Goal: Task Accomplishment & Management: Manage account settings

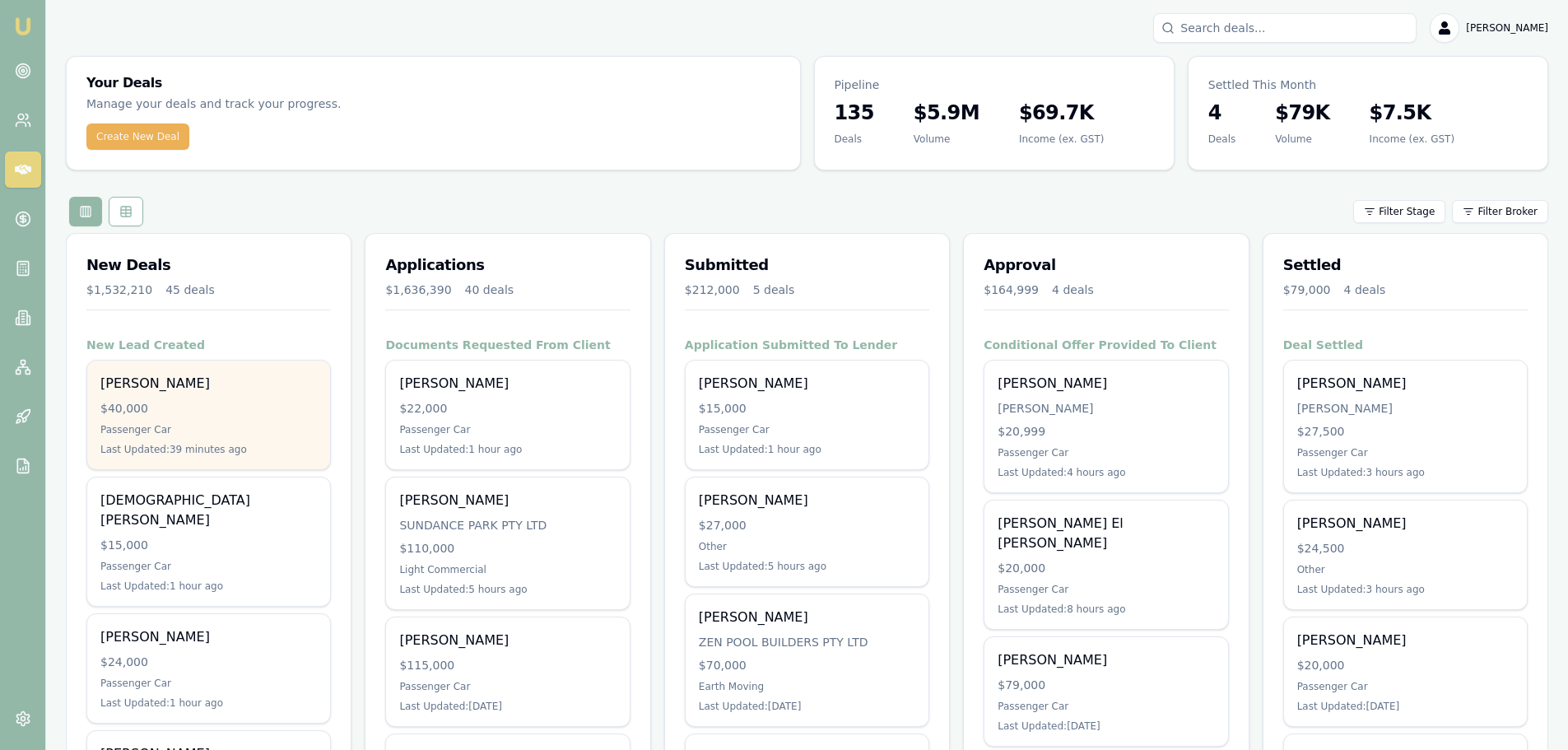
click at [258, 447] on div "Last Updated: 39 minutes ago" at bounding box center [208, 449] width 216 height 13
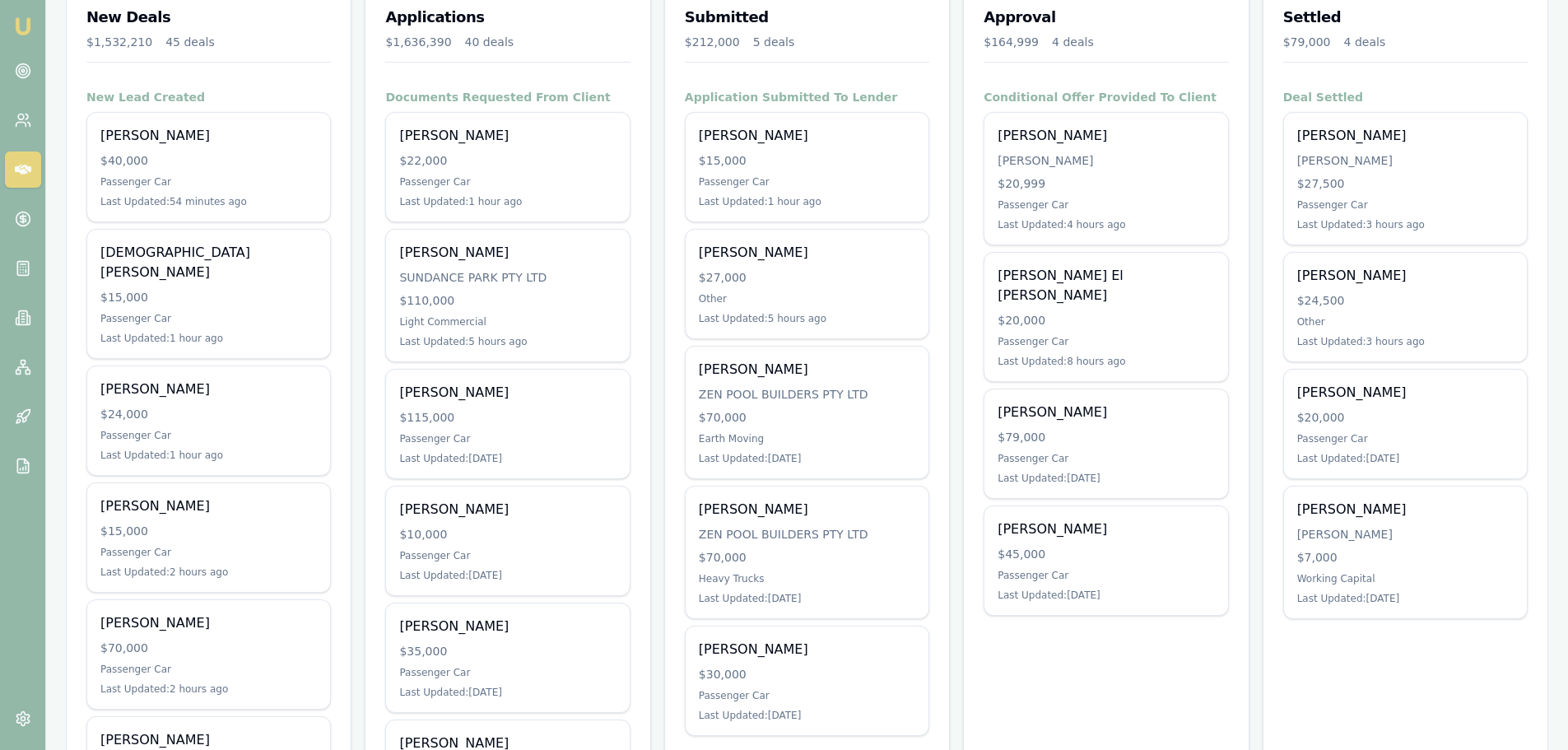
scroll to position [246, 0]
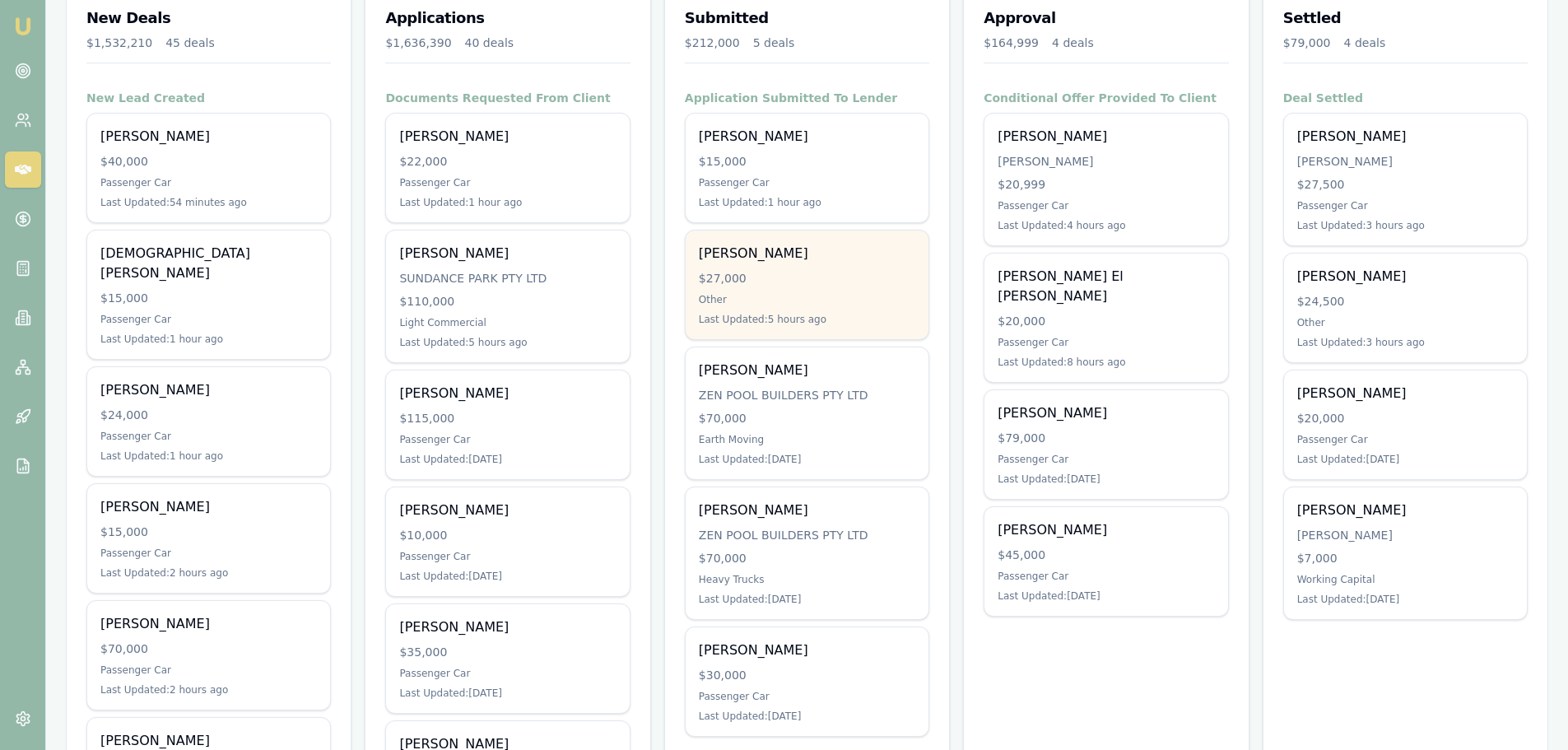
click at [830, 280] on div "$27,000" at bounding box center [806, 278] width 216 height 16
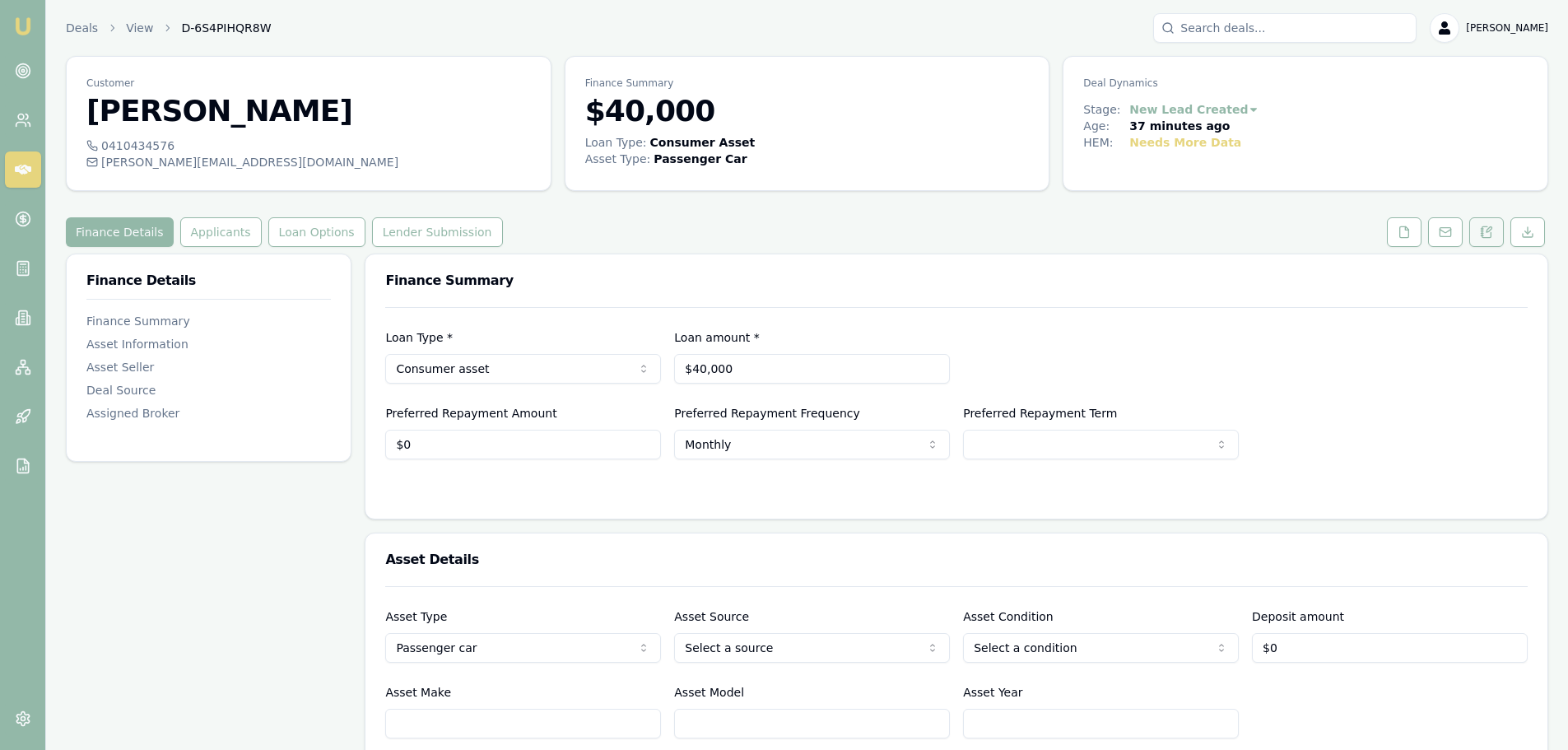
click at [1495, 230] on button at bounding box center [1486, 231] width 35 height 29
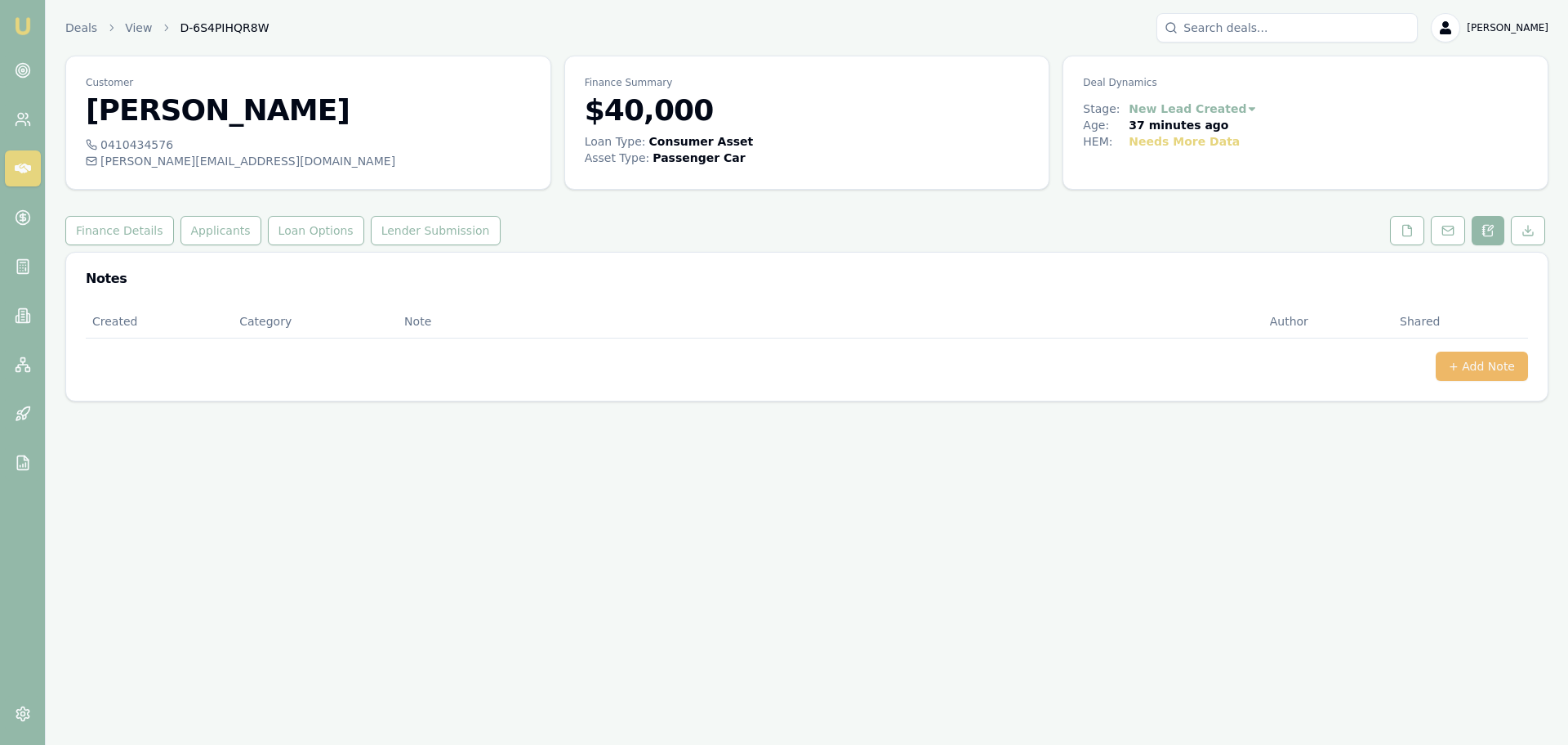
click at [1478, 370] on button "+ Add Note" at bounding box center [1482, 365] width 92 height 29
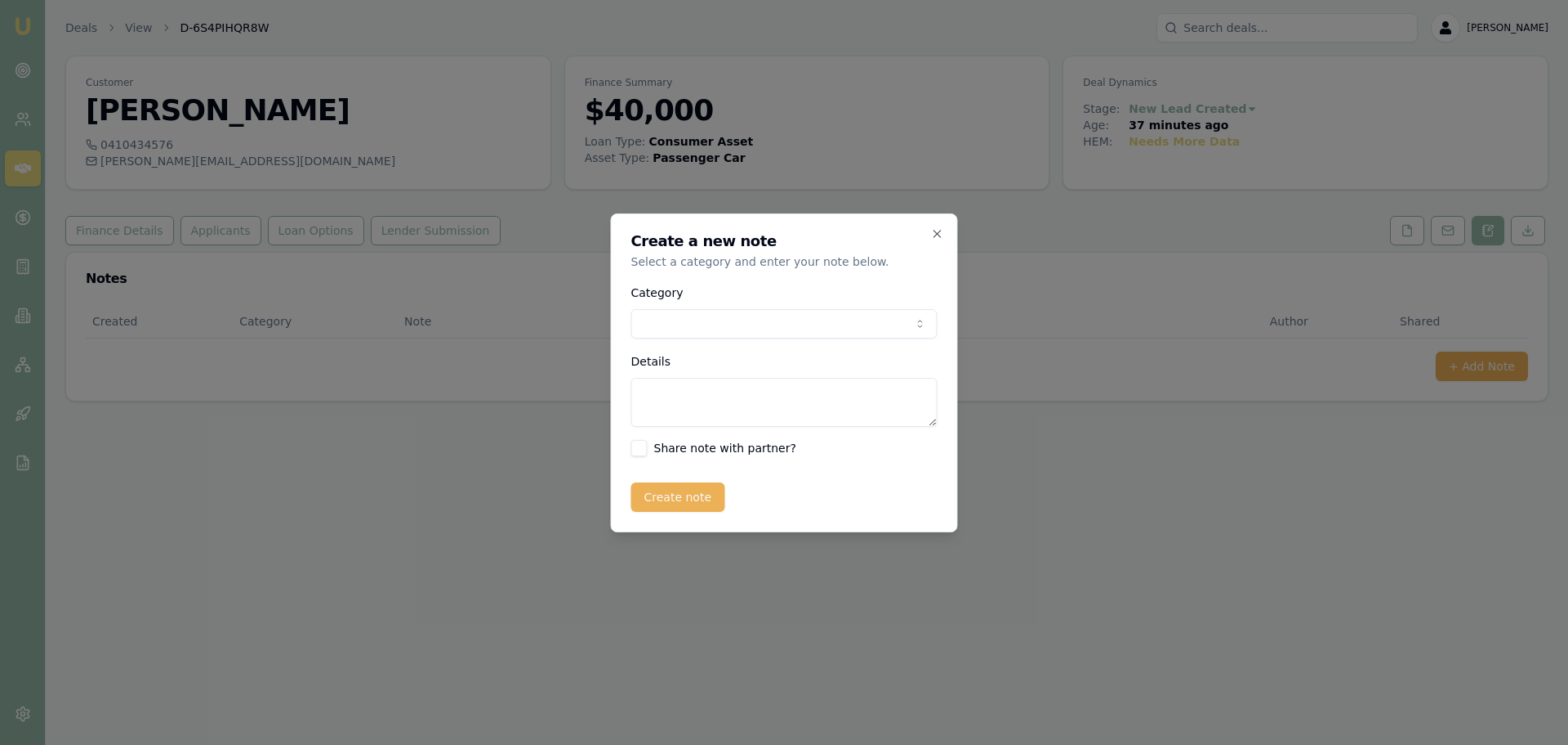
click at [821, 309] on body "Emu Broker Deals View D-6S4PIHQR8W Erin Shield Toggle Menu Customer Denny Blank…" at bounding box center [784, 372] width 1568 height 745
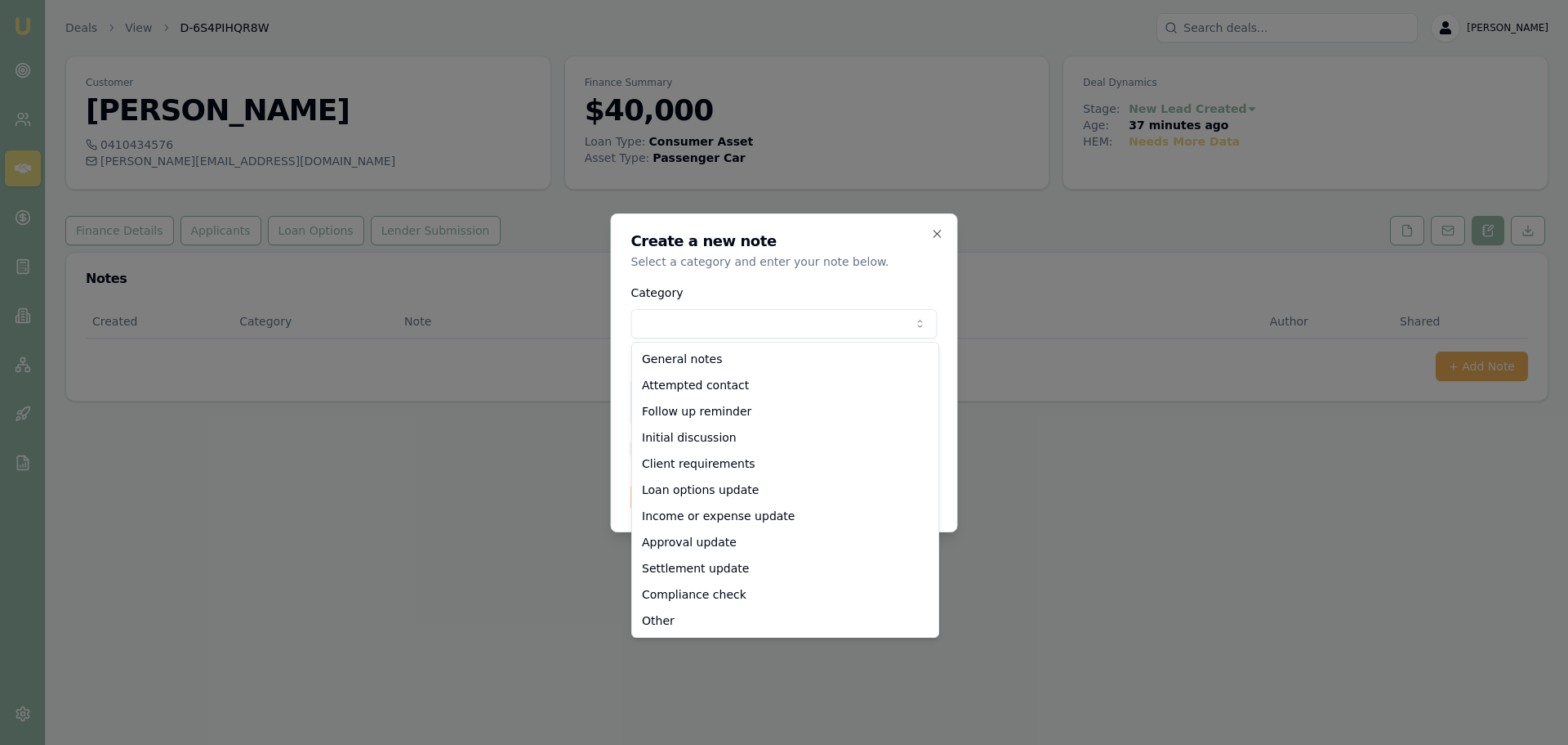
select select "ATTEMPTED_CONTACT"
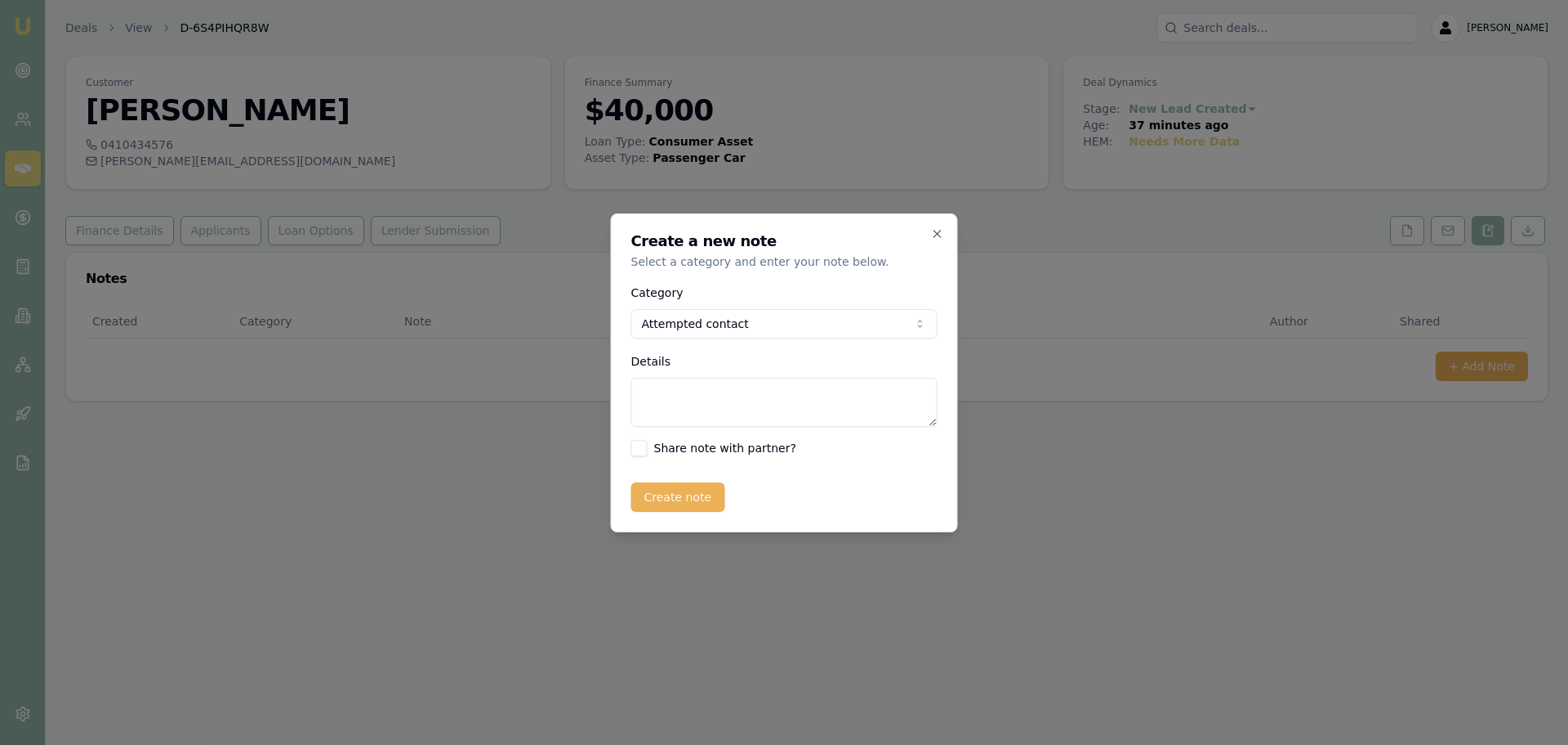
click at [738, 395] on textarea "Details" at bounding box center [784, 402] width 307 height 49
type textarea "Left Vm and sent text"
click at [663, 505] on button "Create note" at bounding box center [678, 497] width 94 height 29
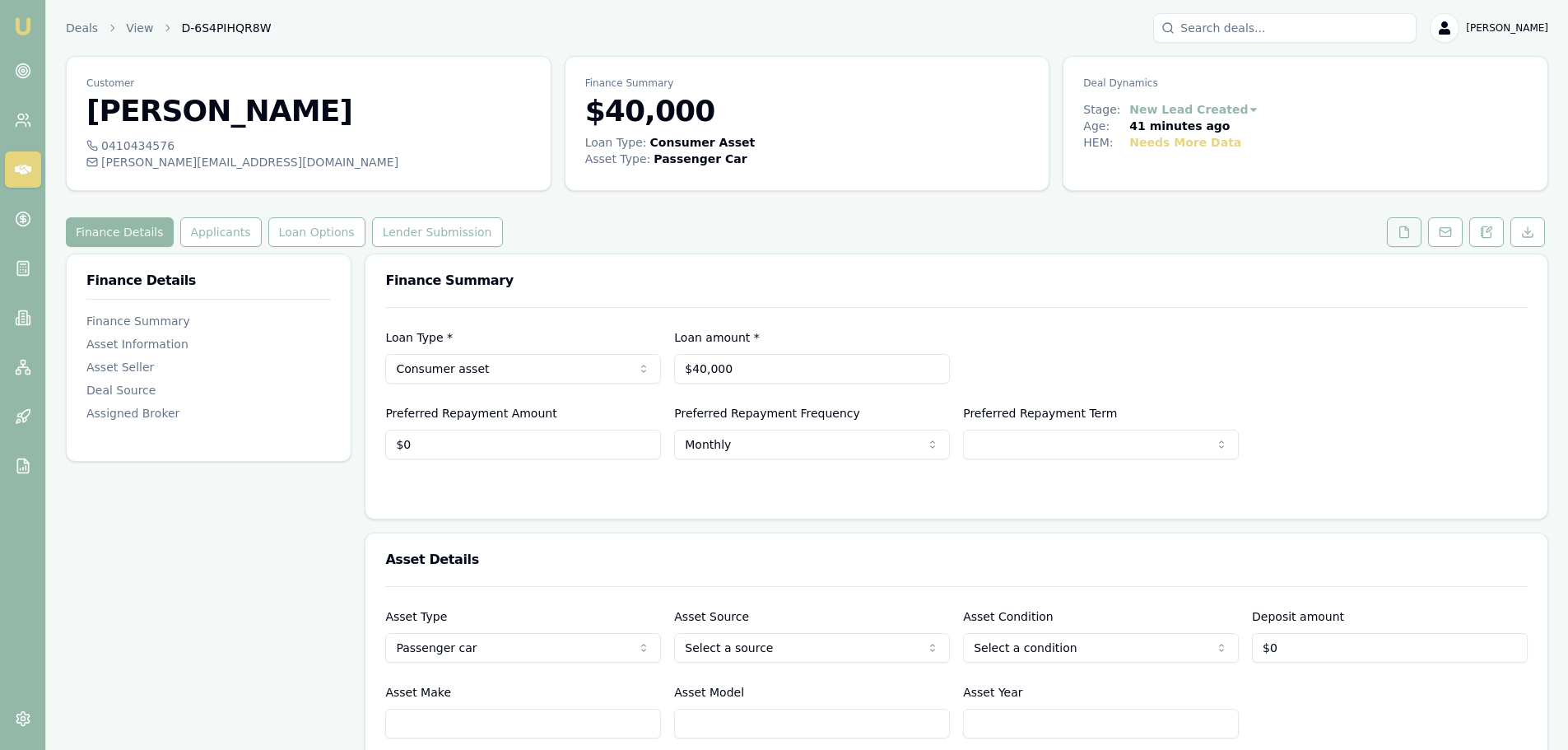
click at [1413, 236] on button at bounding box center [1404, 231] width 35 height 29
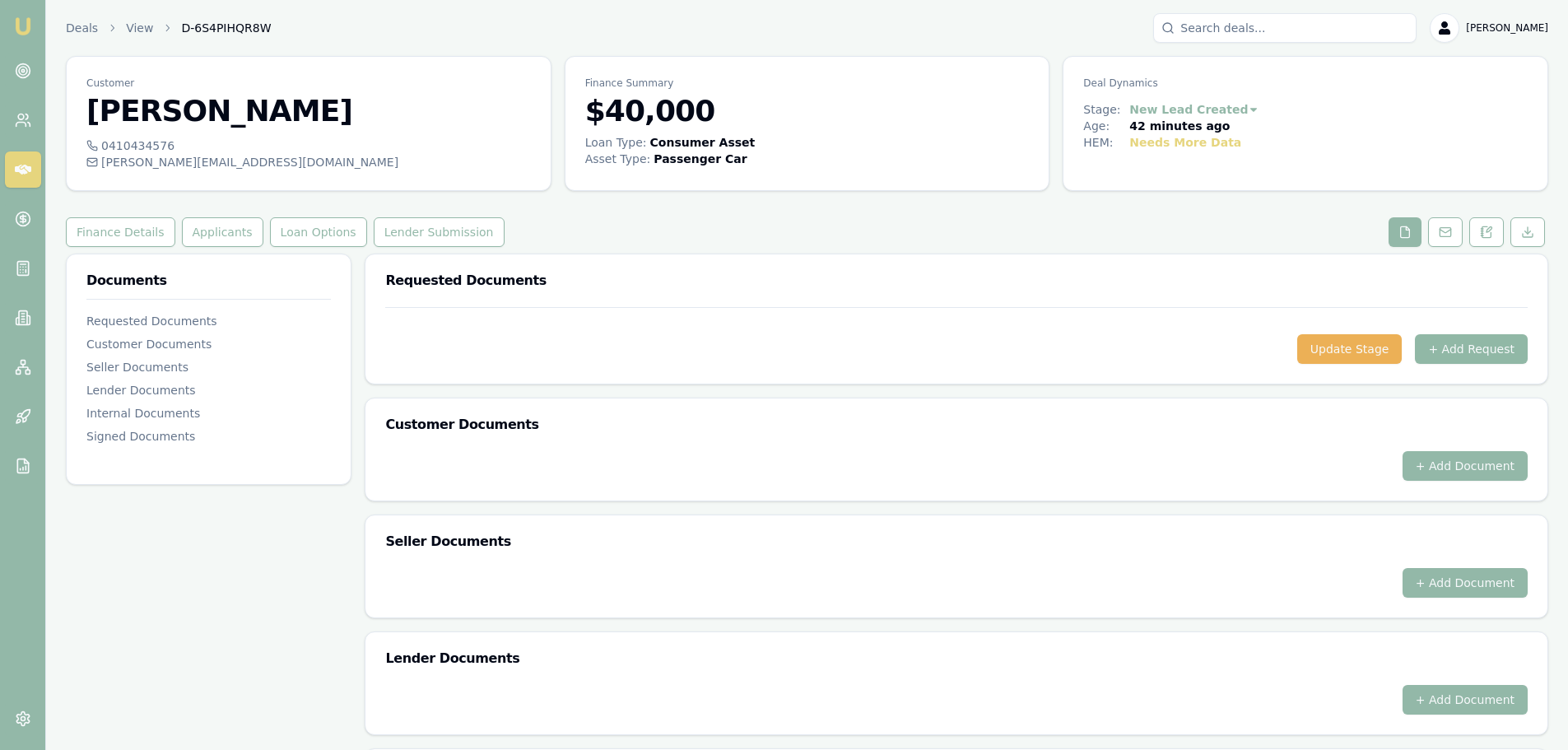
click at [1492, 356] on button "+ Add Request" at bounding box center [1471, 348] width 113 height 29
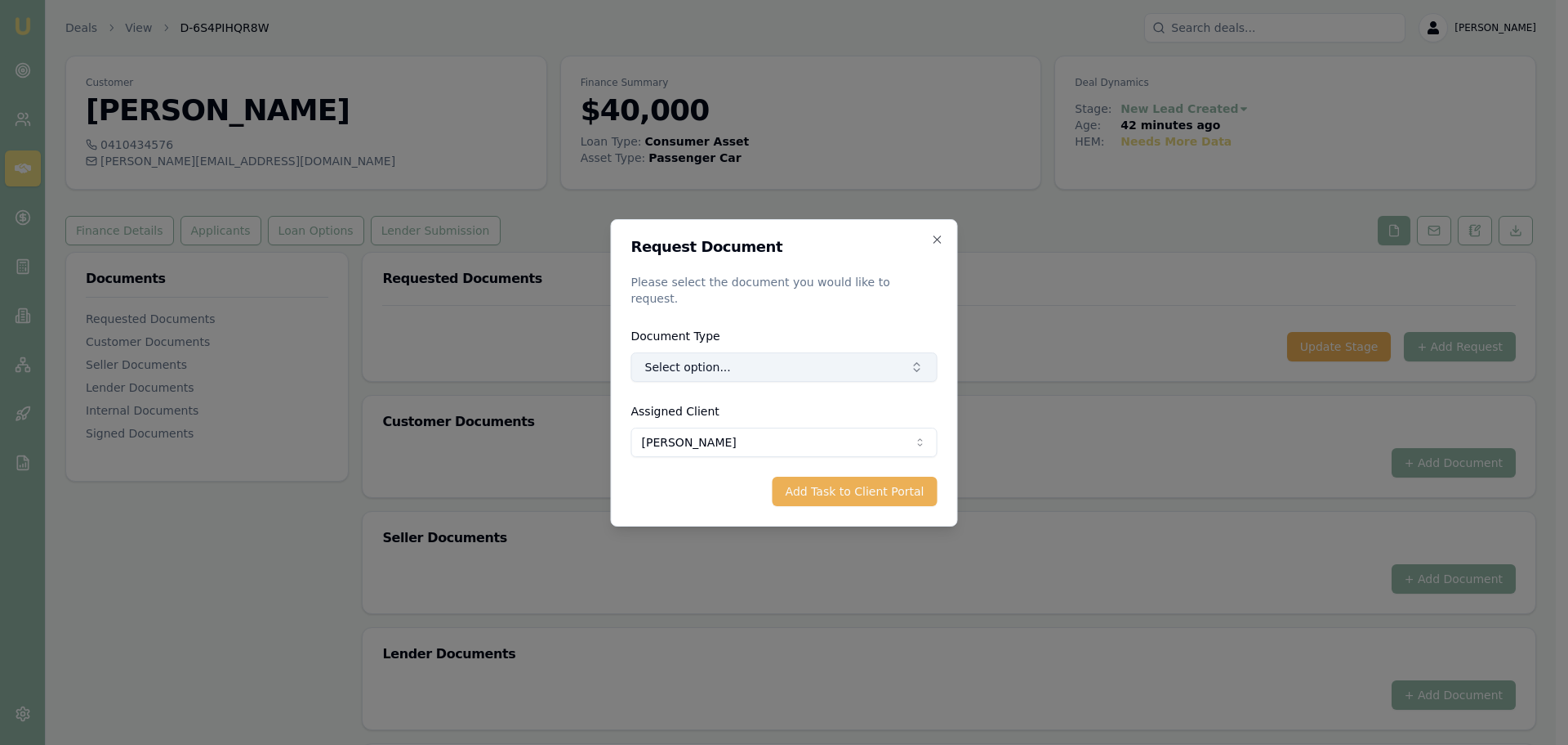
click at [791, 358] on button "Select option..." at bounding box center [784, 366] width 307 height 29
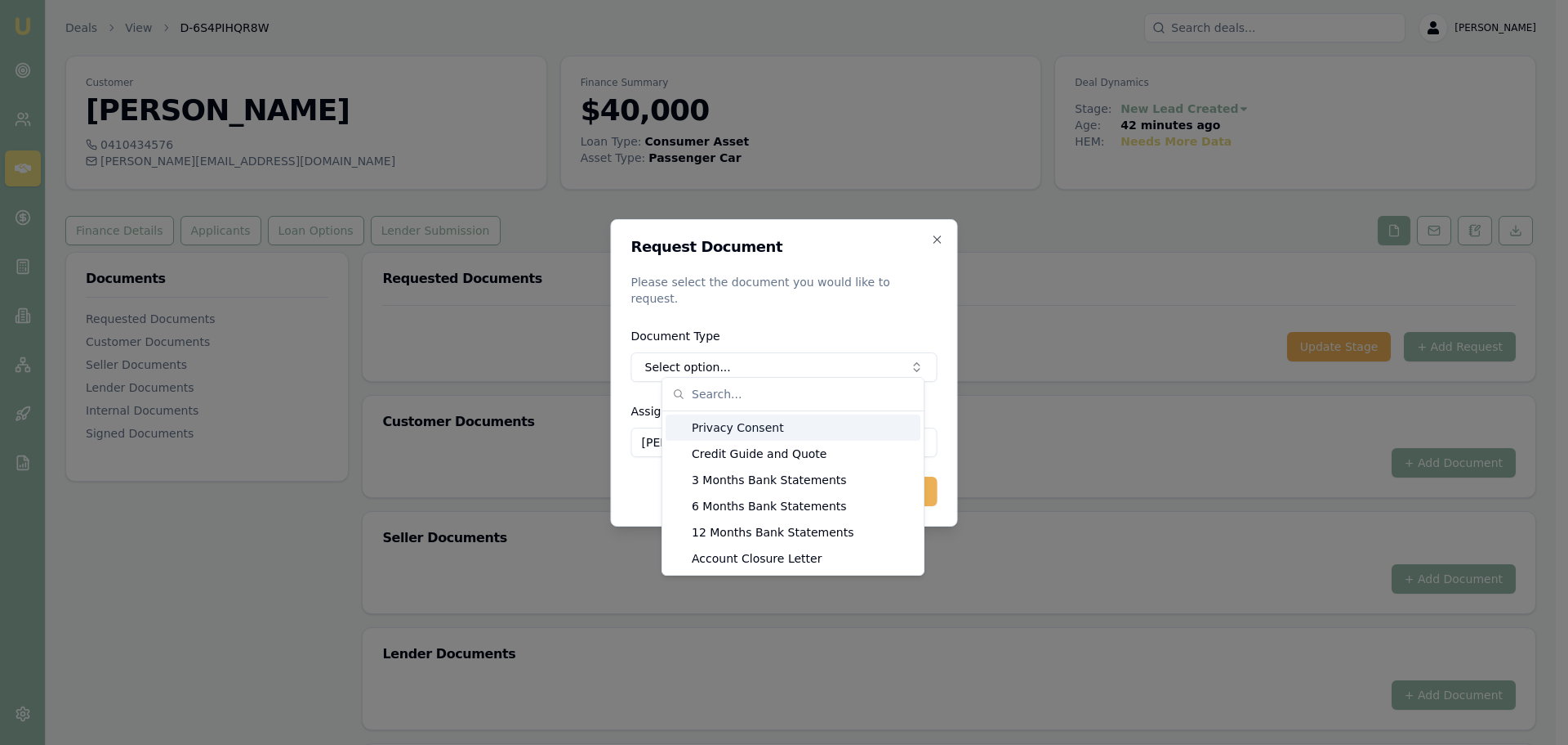
click at [754, 433] on div "Privacy Consent" at bounding box center [793, 427] width 255 height 26
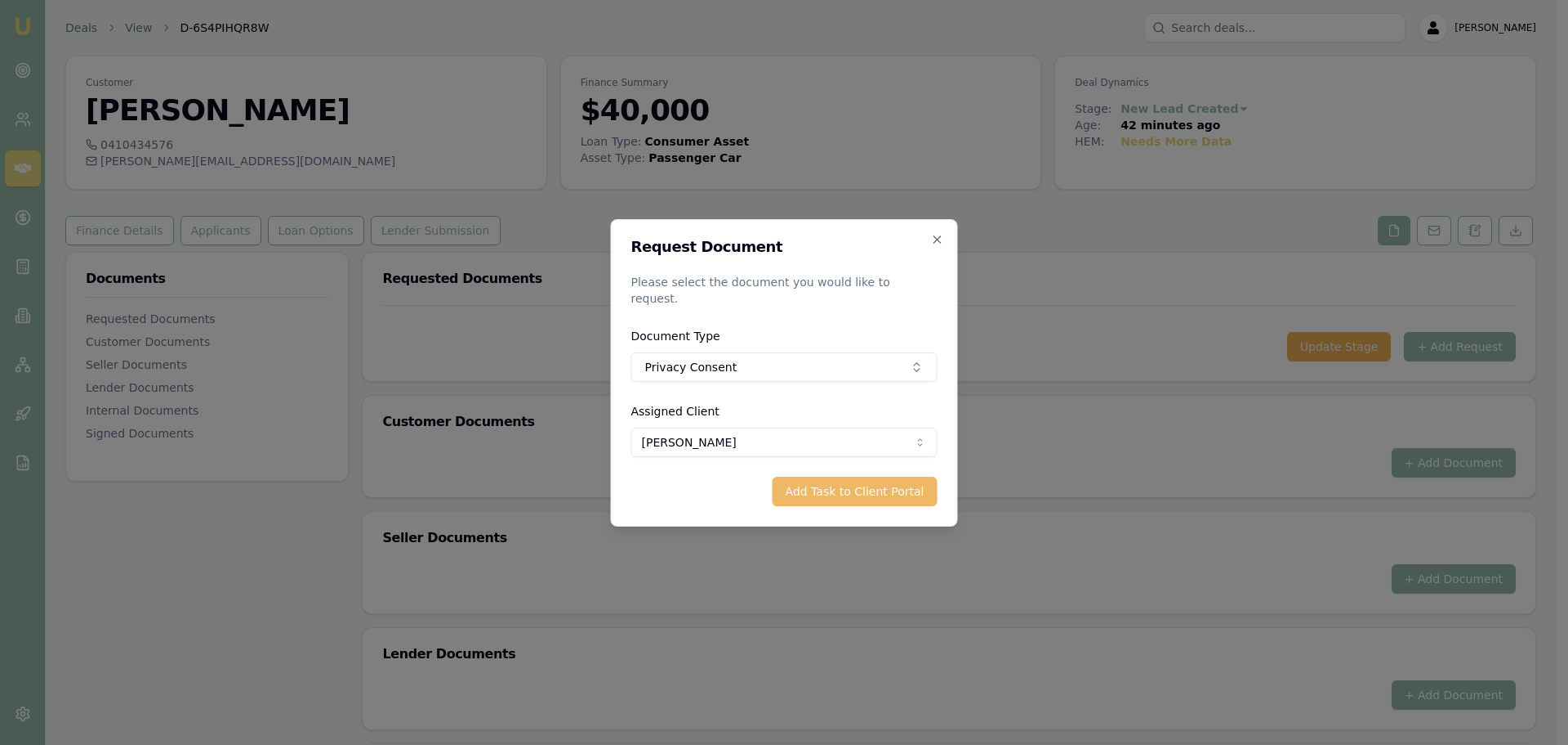
click at [843, 486] on button "Add Task to Client Portal" at bounding box center [855, 490] width 165 height 29
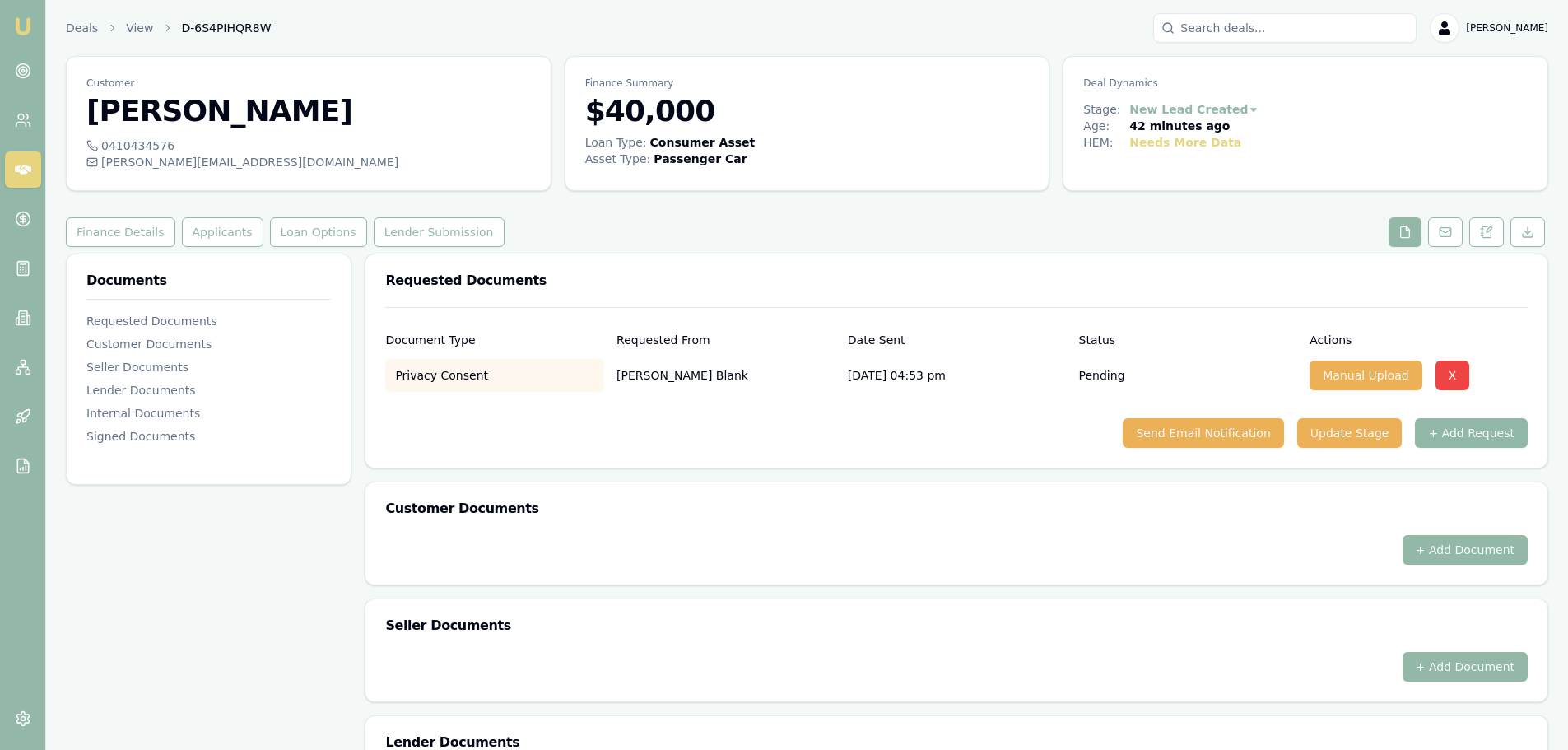
click at [1468, 437] on button "+ Add Request" at bounding box center [1471, 432] width 113 height 29
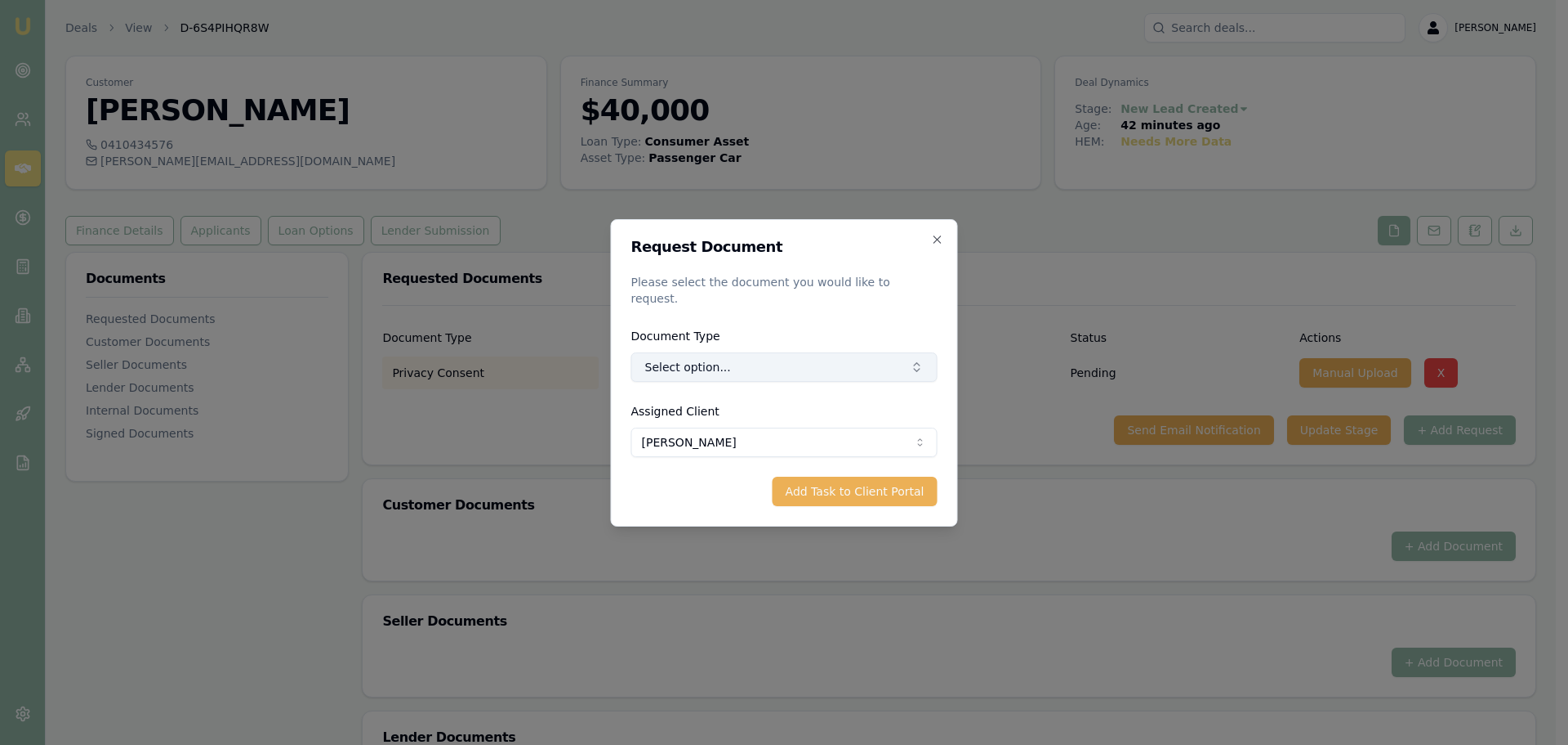
click at [718, 352] on button "Select option..." at bounding box center [784, 366] width 307 height 29
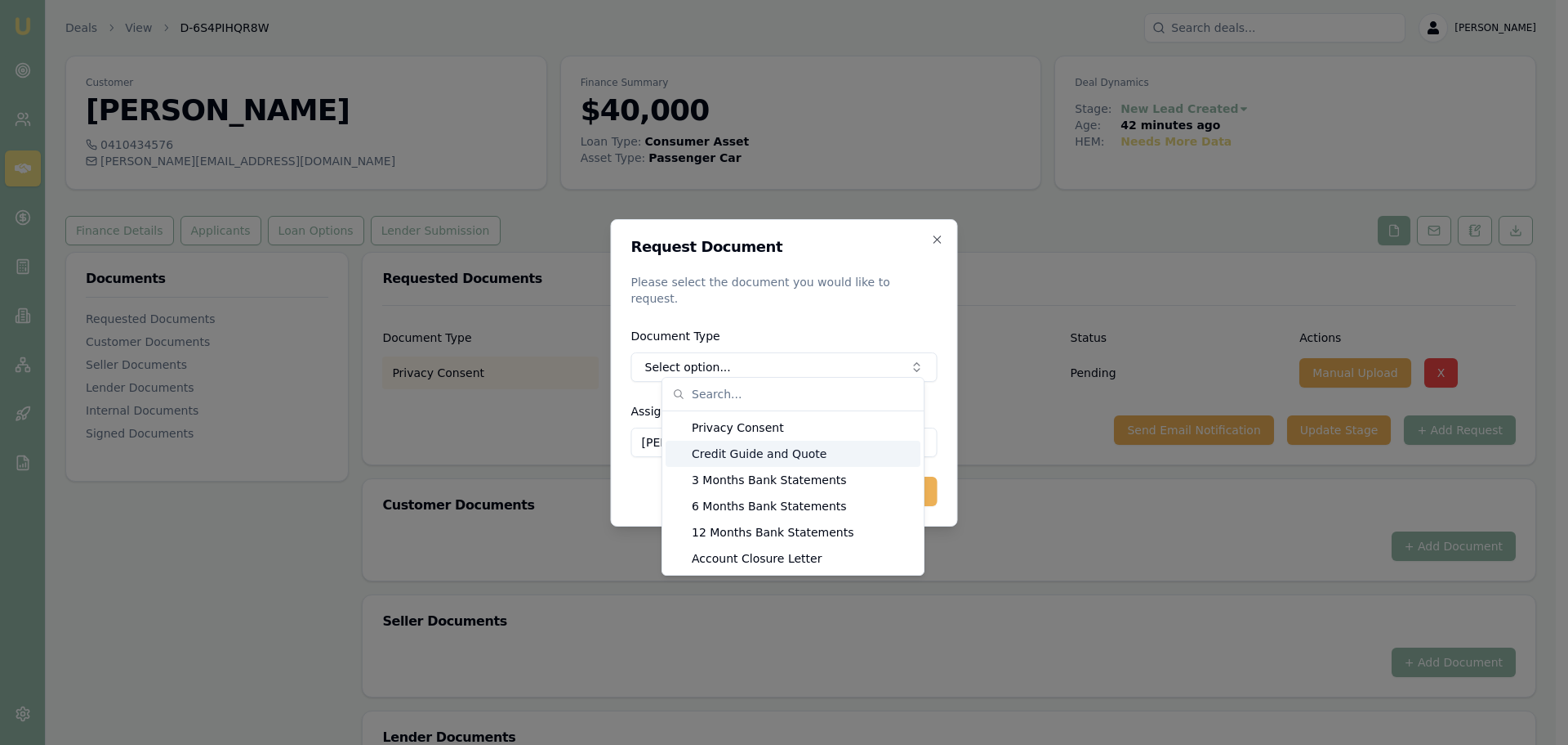
click at [711, 452] on div "Credit Guide and Quote" at bounding box center [793, 453] width 255 height 26
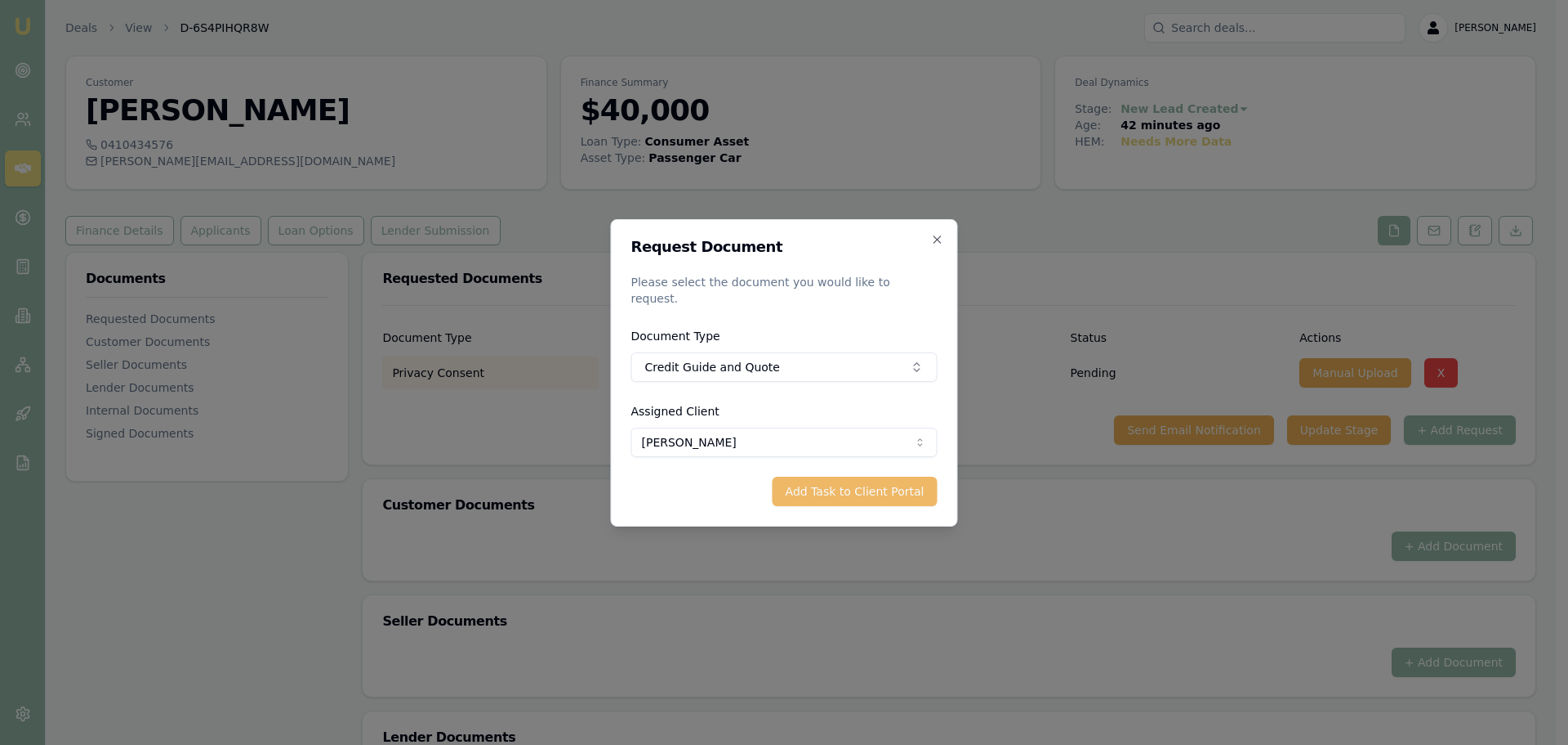
click at [855, 490] on button "Add Task to Client Portal" at bounding box center [855, 490] width 165 height 29
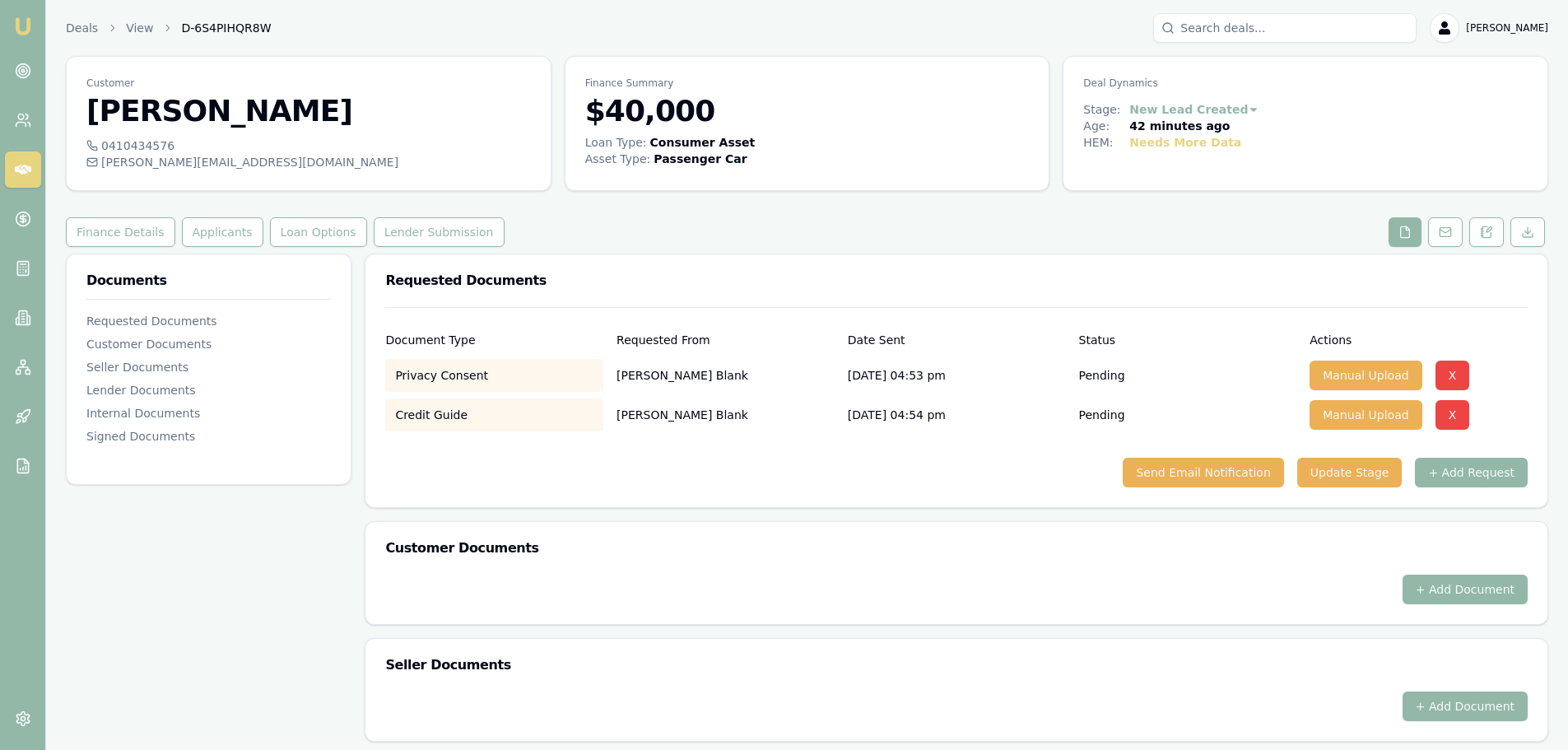
click at [606, 235] on div "Finance Details Applicants Loan Options Lender Submission" at bounding box center [807, 231] width 1482 height 29
click at [121, 230] on button "Finance Details" at bounding box center [121, 231] width 110 height 29
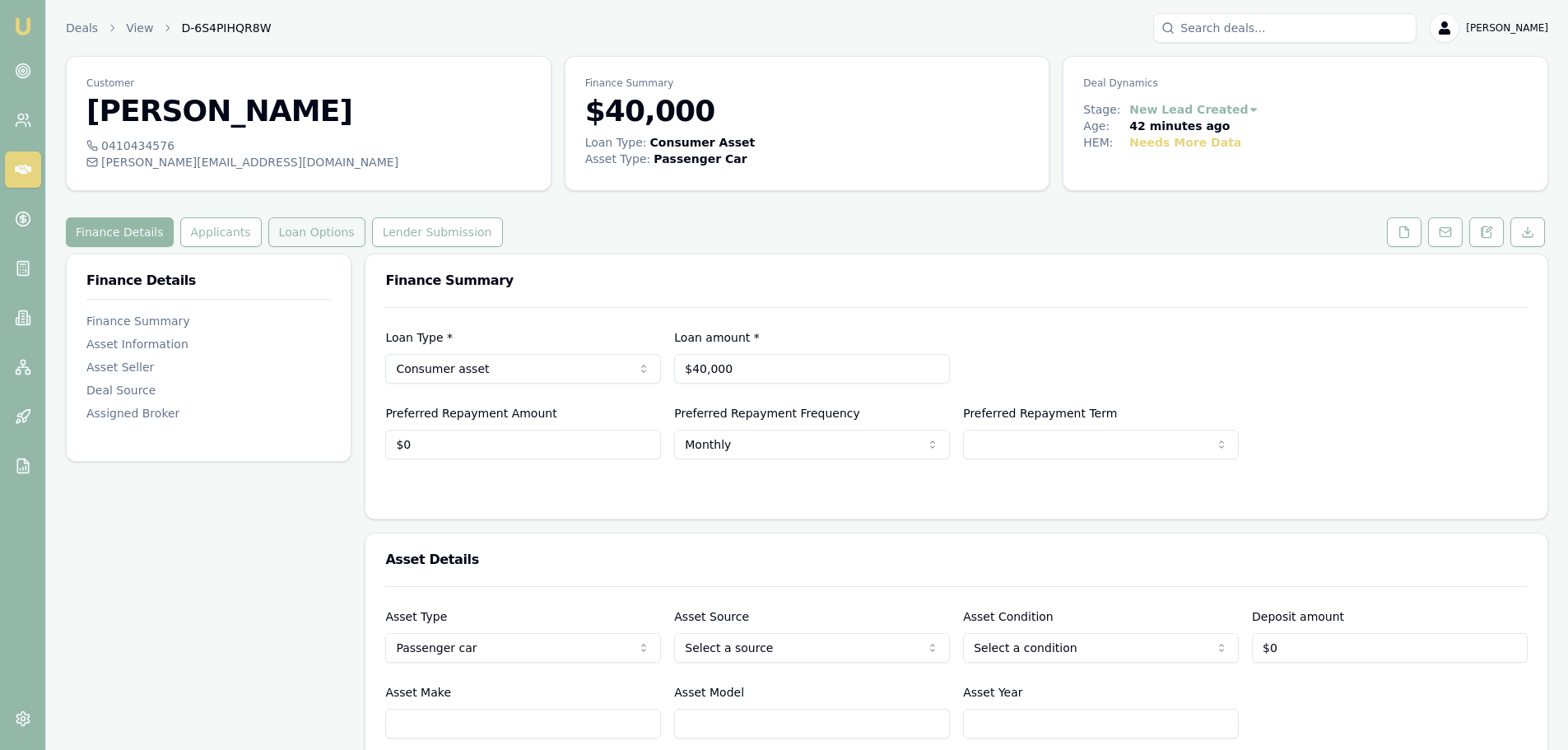
click at [270, 226] on button "Loan Options" at bounding box center [316, 231] width 97 height 29
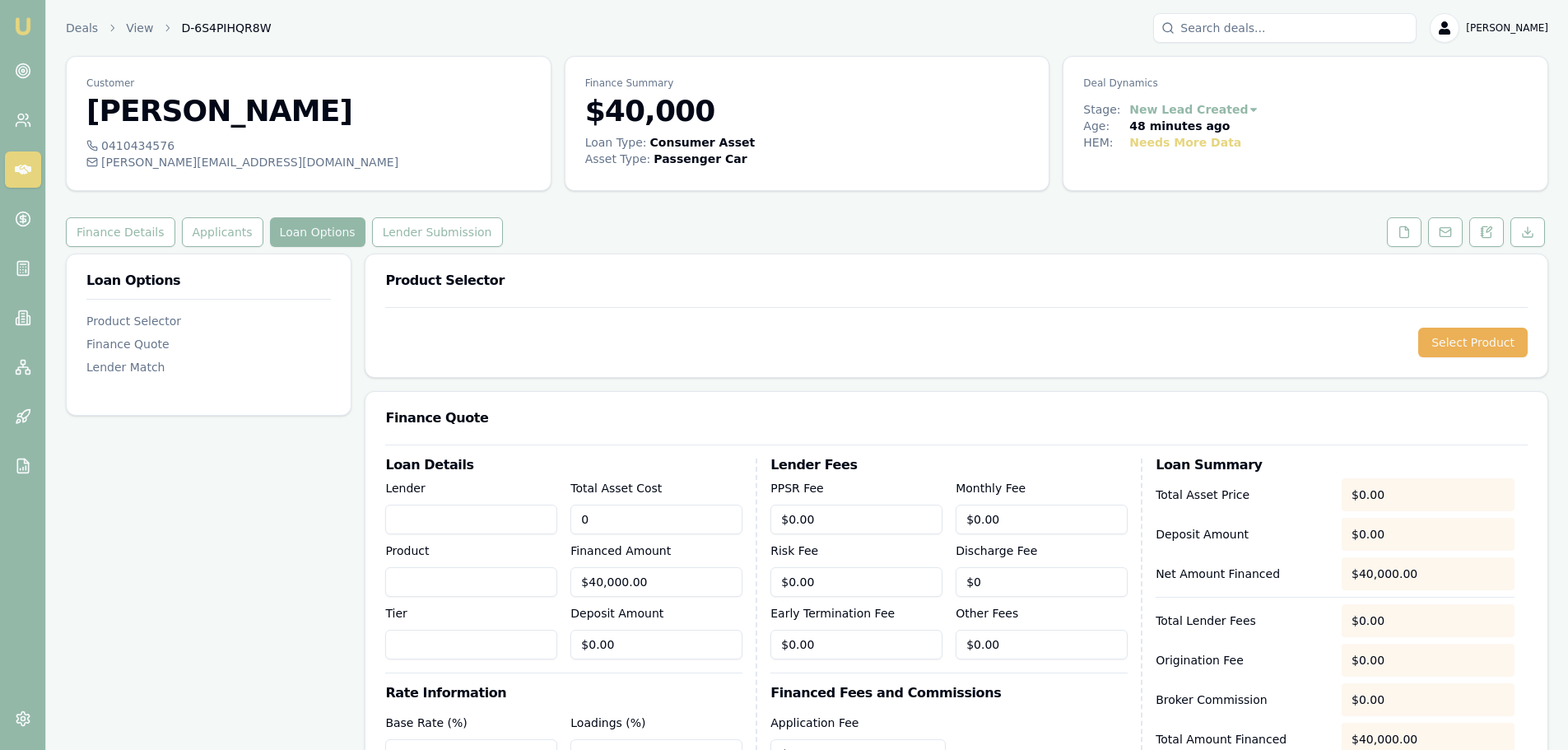
drag, startPoint x: 652, startPoint y: 525, endPoint x: 213, endPoint y: 516, distance: 439.1
click at [256, 522] on div "Loan Options Product Selector Finance Quote Lender Match Product Selector Selec…" at bounding box center [807, 689] width 1482 height 871
type input "1"
type input "$1.00"
type input "10"
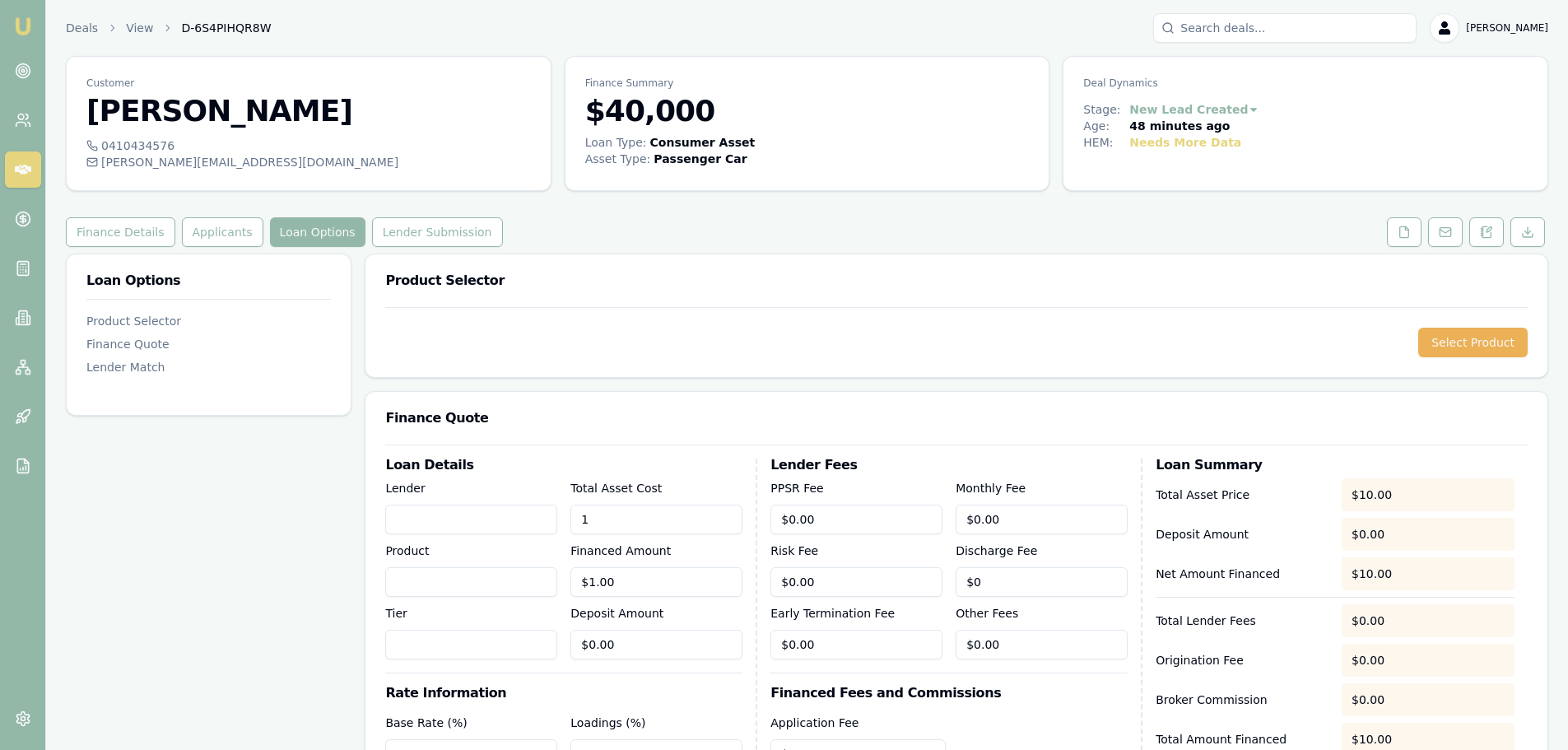
type input "$10.00"
type input "100"
type input "$100.00"
type input "1000"
type input "$1,000.00"
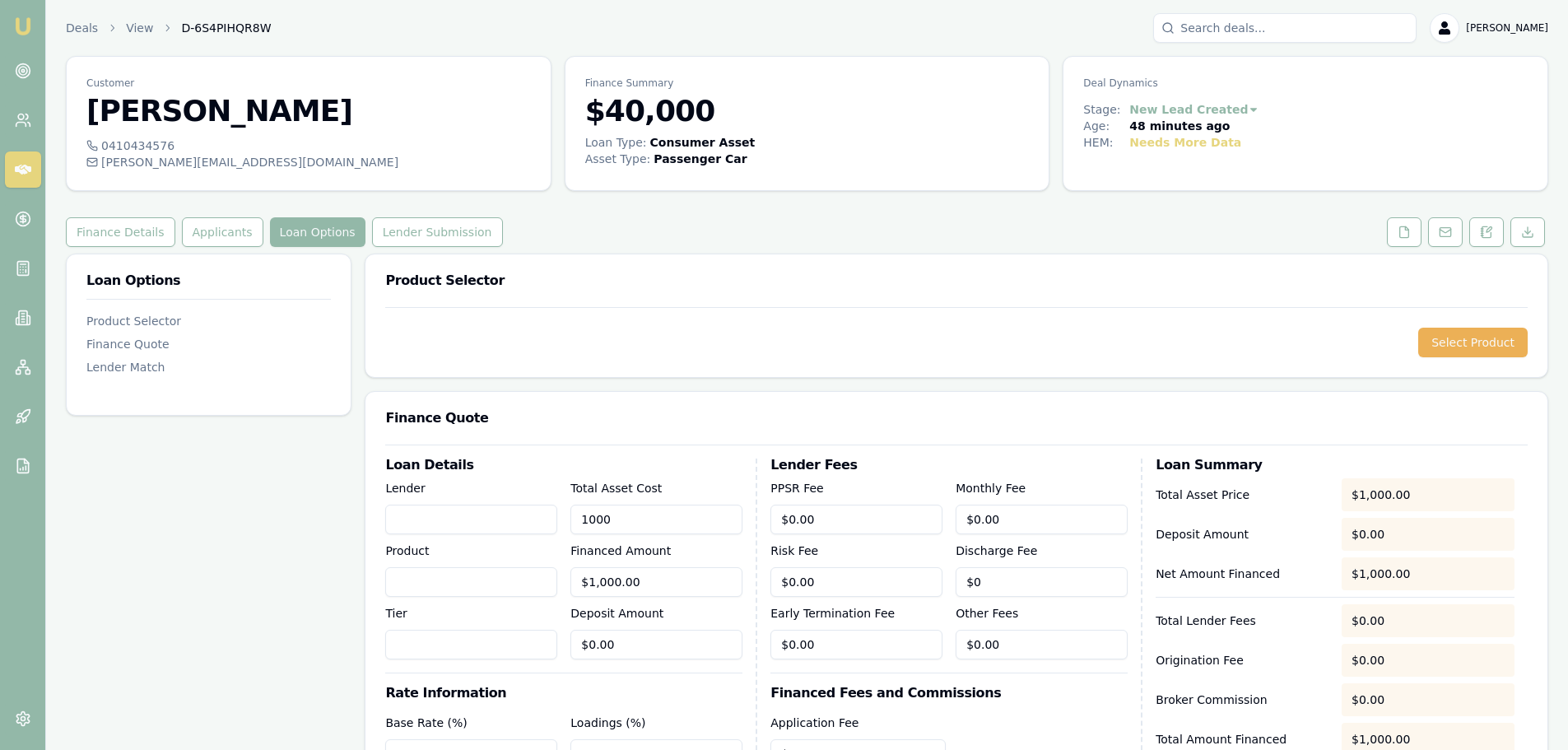
type input "10000"
type input "$10,000.00"
type input "100000"
type input "$100,000.00"
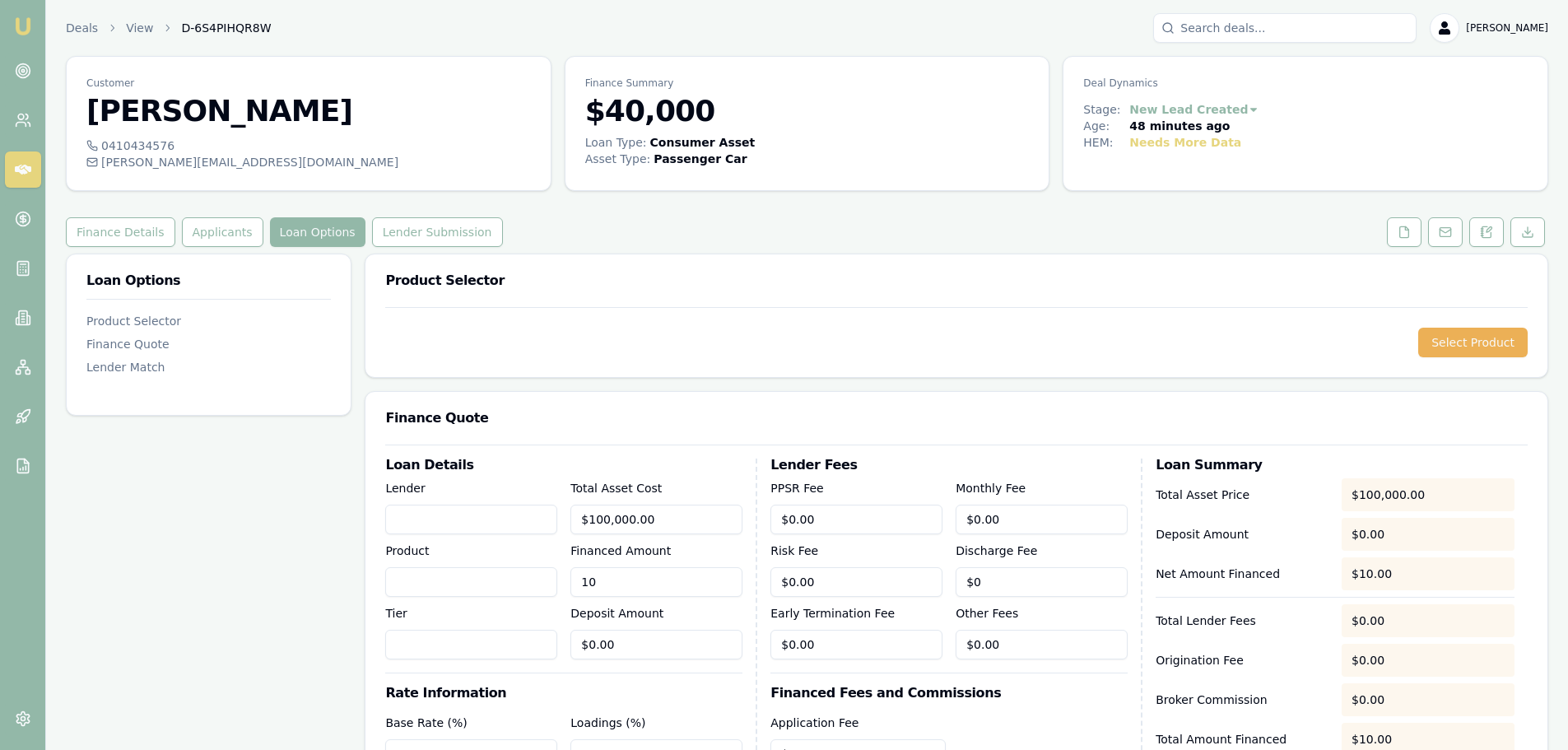
type input "1"
type input "$0.00"
drag, startPoint x: 485, startPoint y: 507, endPoint x: 555, endPoint y: 425, distance: 107.8
click at [486, 507] on input "Lender" at bounding box center [471, 519] width 172 height 29
click at [564, 416] on h3 "Finance Quote" at bounding box center [955, 418] width 1142 height 13
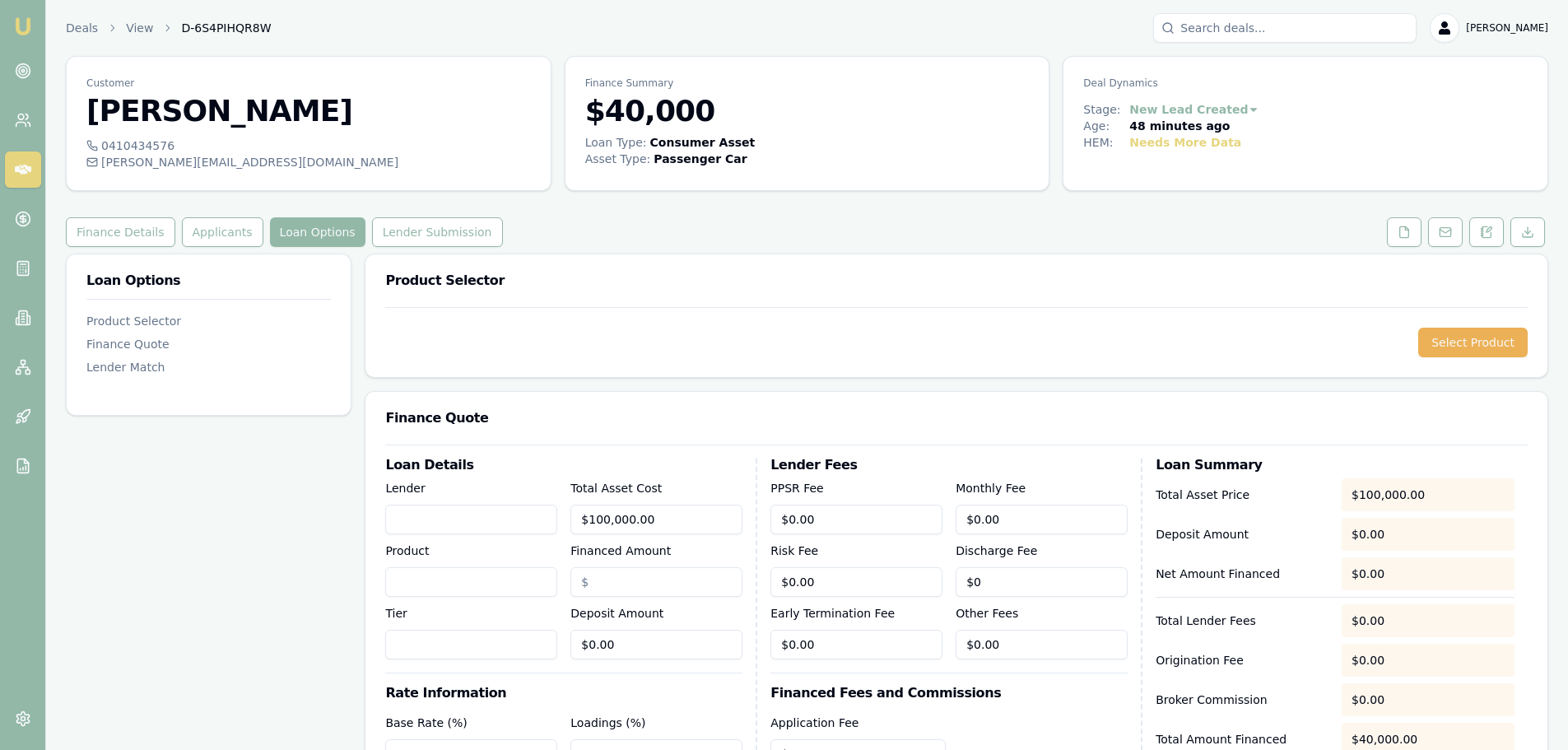
click at [642, 589] on input "Financed Amount" at bounding box center [656, 581] width 172 height 29
type input "$100,000.00"
type input "$0.00"
click at [749, 331] on div "Select Product" at bounding box center [955, 342] width 1142 height 29
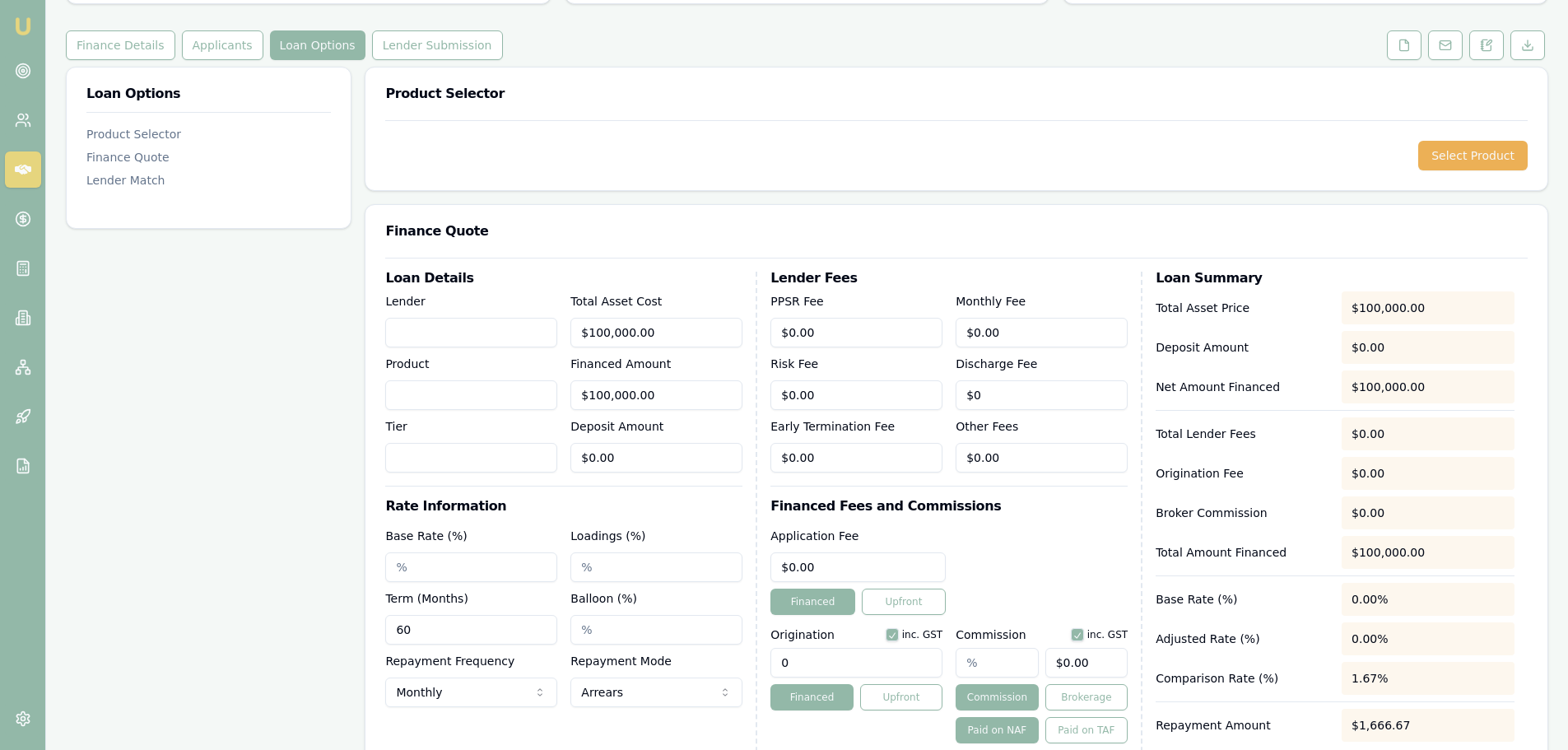
scroll to position [388, 0]
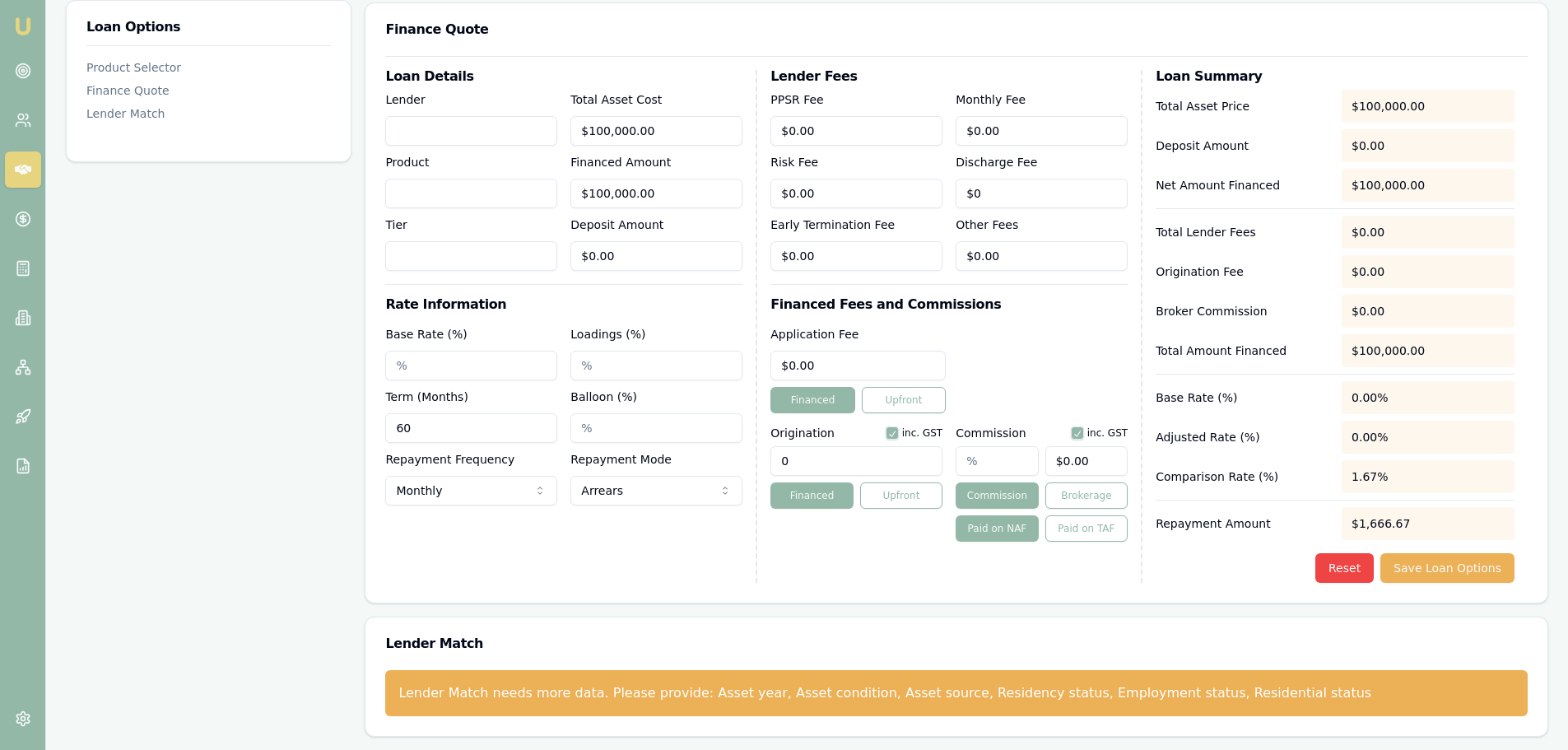
drag, startPoint x: 442, startPoint y: 362, endPoint x: 1, endPoint y: 328, distance: 442.3
click at [203, 335] on div "Loan Options Product Selector Finance Quote Lender Match Product Selector Selec…" at bounding box center [807, 301] width 1482 height 871
drag, startPoint x: 481, startPoint y: 368, endPoint x: 5, endPoint y: 355, distance: 476.2
click at [44, 354] on div "Emu Broker Deals View D-6S4PIHQR8W Erin Shield Toggle Menu Customer Denny Blank…" at bounding box center [784, 180] width 1568 height 1138
type input "5.95%"
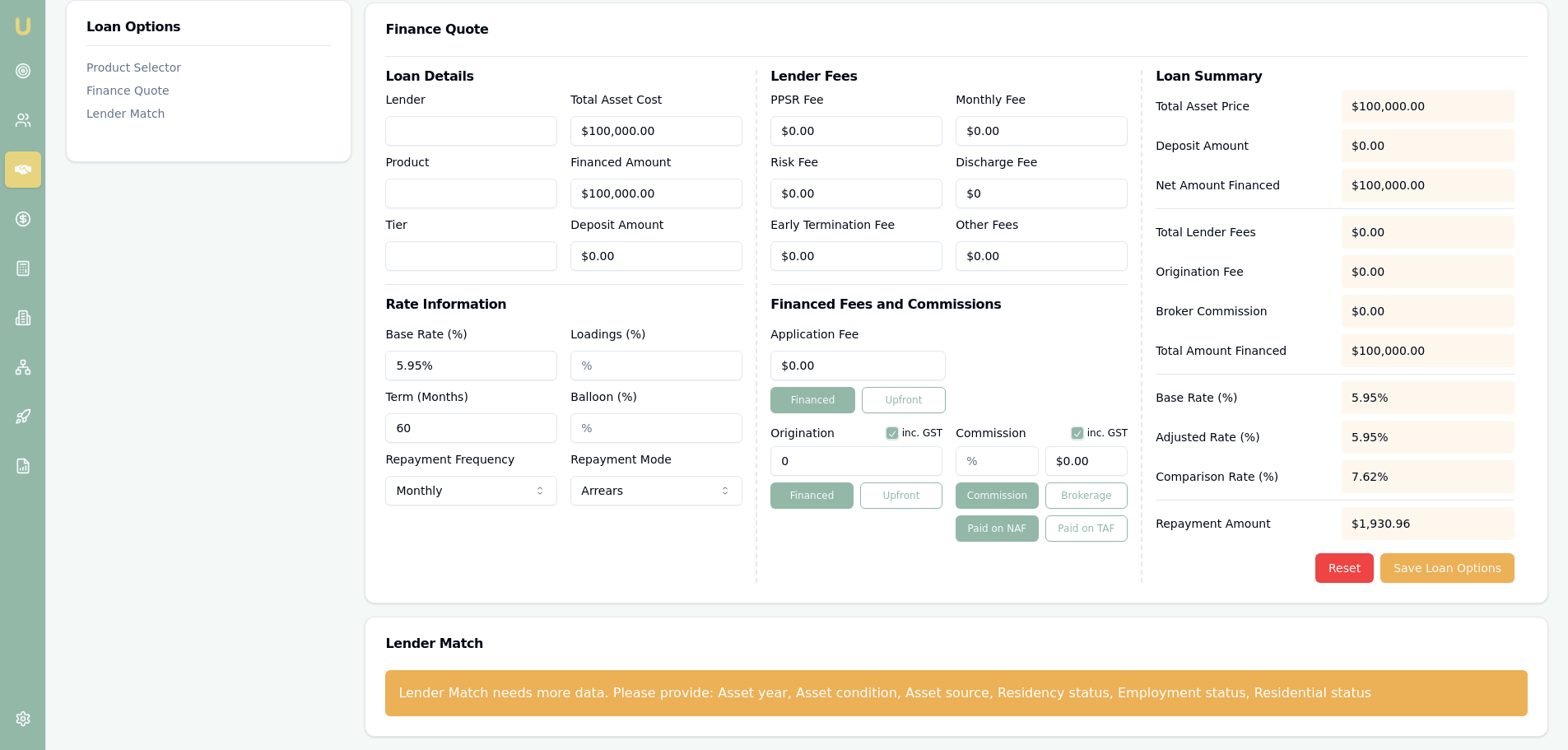
click at [677, 555] on div "Loan Details Lender Product Tier Total Asset Cost $100,000.00 Financed Amount $…" at bounding box center [571, 326] width 372 height 512
drag, startPoint x: 562, startPoint y: 453, endPoint x: 219, endPoint y: 431, distance: 343.7
click at [219, 431] on div "Loan Options Product Selector Finance Quote Lender Match Product Selector Selec…" at bounding box center [807, 301] width 1482 height 871
type input "1210"
type input "0"
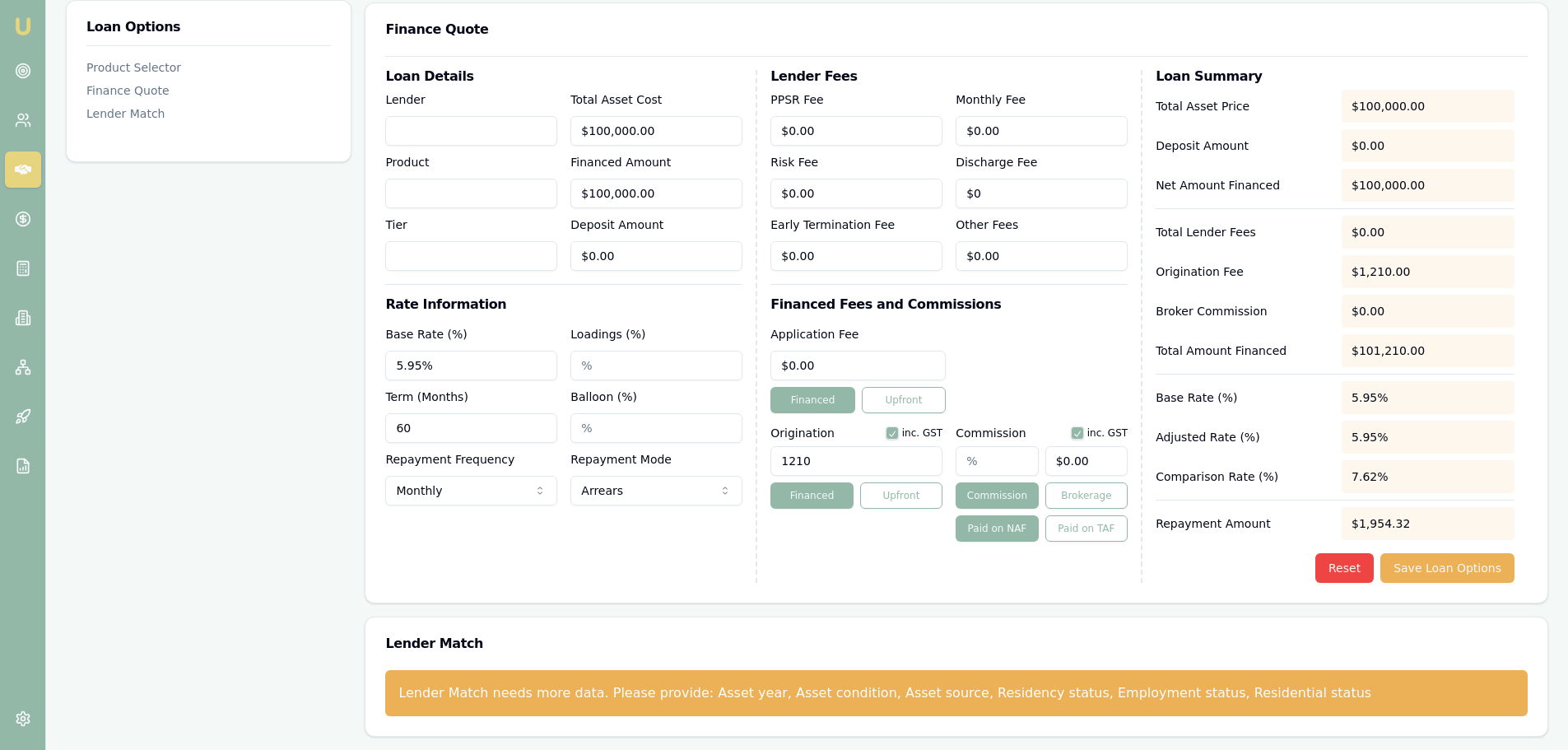
type input "1210.00"
drag, startPoint x: 872, startPoint y: 364, endPoint x: 49, endPoint y: 389, distance: 823.4
click at [188, 379] on div "Loan Options Product Selector Finance Quote Lender Match Product Selector Selec…" at bounding box center [807, 301] width 1482 height 871
type input "5"
type input "$499.00"
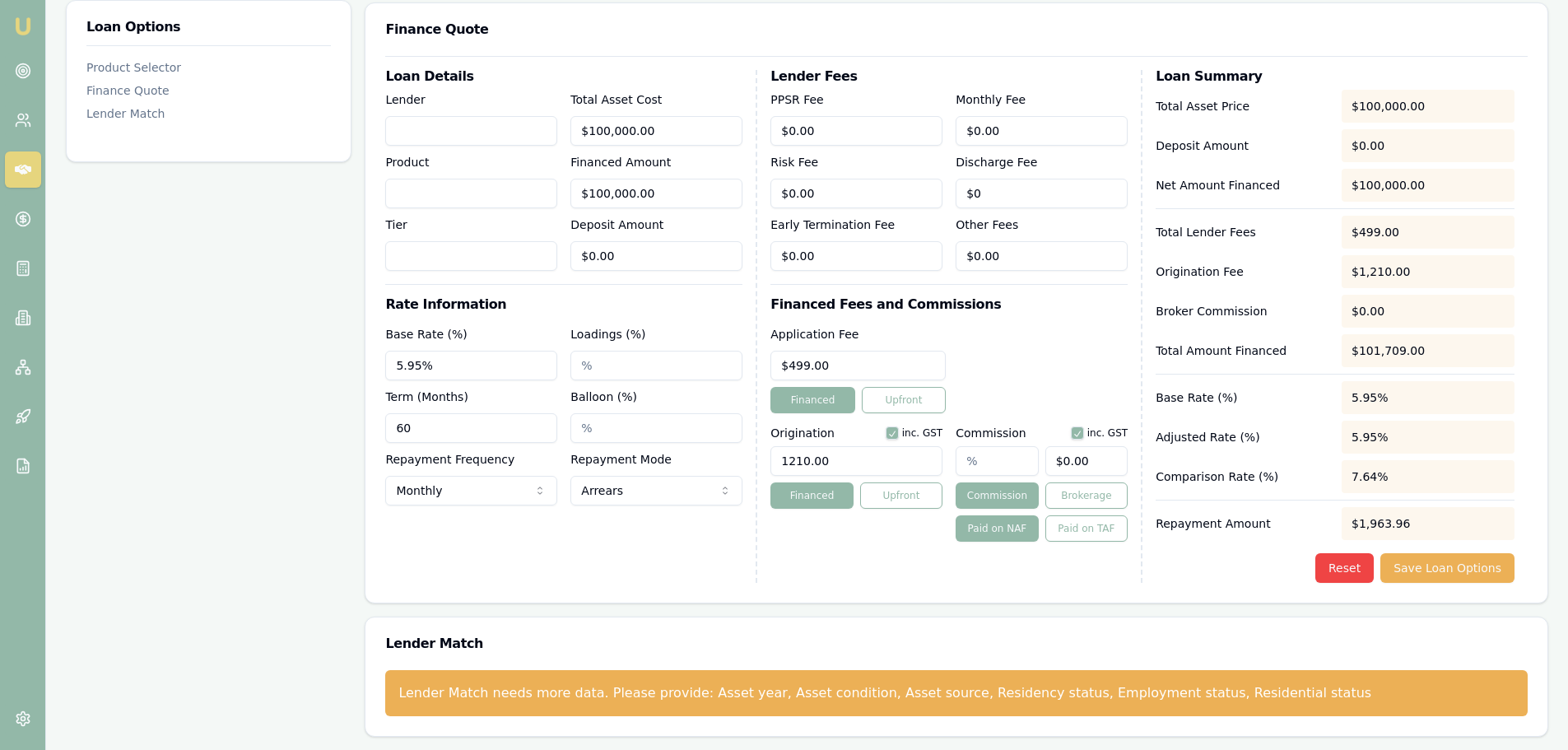
click at [1051, 383] on div "Application Fee $499.00 Financed Upfront" at bounding box center [949, 369] width 357 height 89
type input "0"
drag, startPoint x: 1104, startPoint y: 462, endPoint x: 972, endPoint y: 454, distance: 132.2
click at [972, 454] on div "0" at bounding box center [1041, 457] width 172 height 37
type input "0.001"
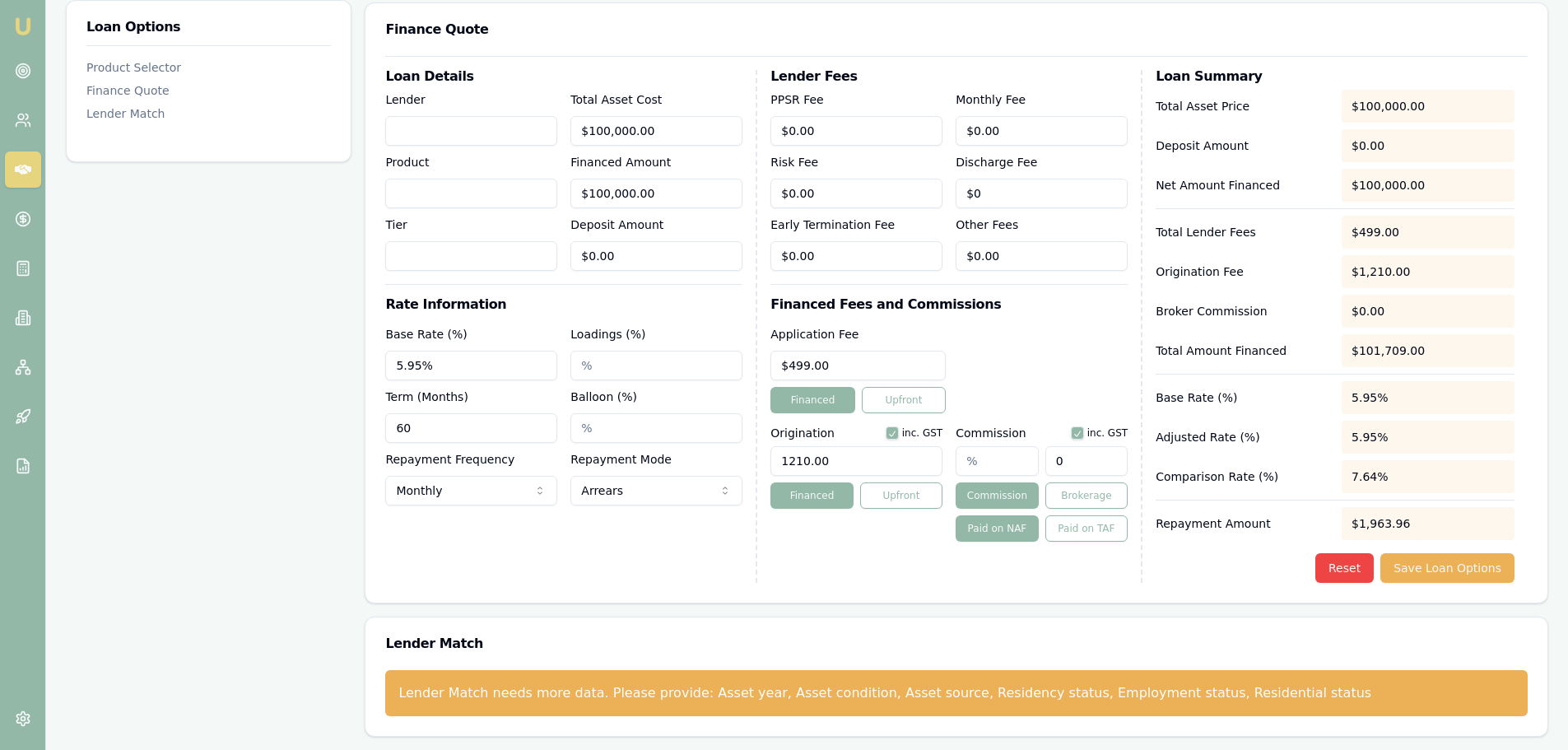
type input "1"
type input "0.015"
type input "15"
type input "0.15"
type input "150"
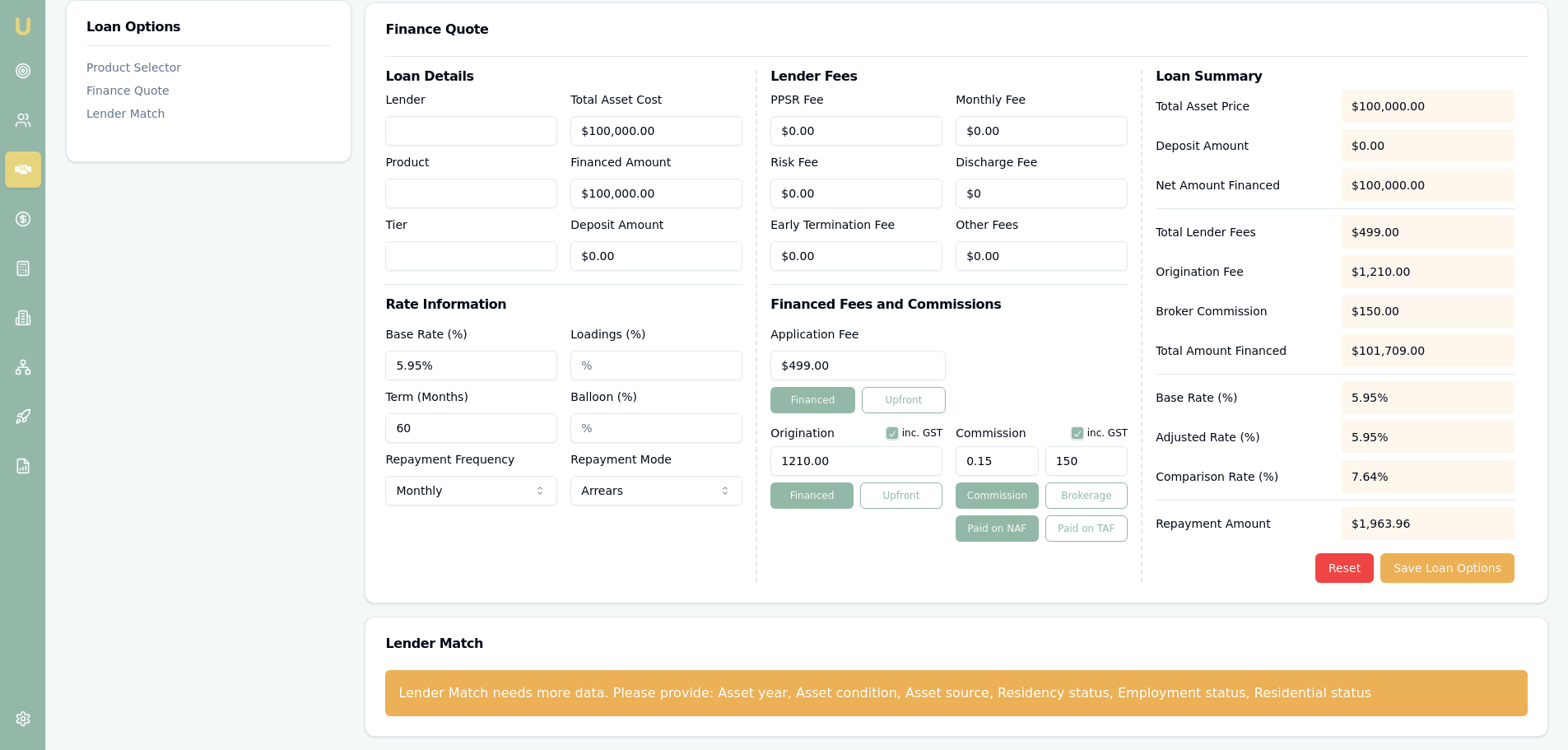
type input "1.5"
type input "$1,500.00"
click at [1037, 355] on div "Application Fee $499.00 Financed Upfront" at bounding box center [949, 369] width 357 height 89
click at [1237, 557] on div "Reset Save Loan Options" at bounding box center [1335, 567] width 359 height 29
click at [1077, 609] on div "Product Selector Select Product Finance Quote Loan Details Lender Product Tier …" at bounding box center [955, 301] width 1183 height 871
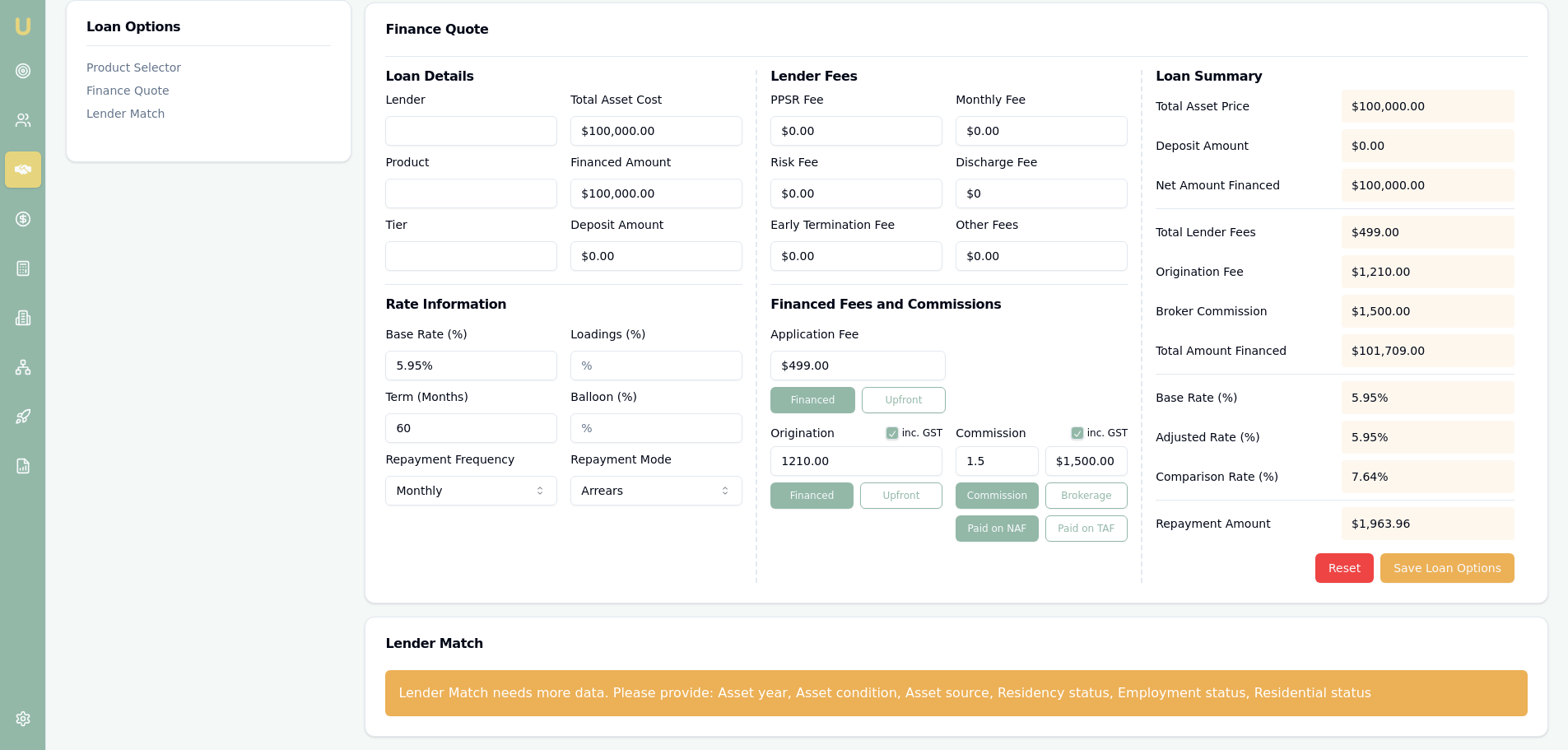
click at [1037, 340] on div "Application Fee $499.00 Financed Upfront" at bounding box center [949, 369] width 357 height 89
click at [677, 433] on input "Balloon (%)" at bounding box center [656, 428] width 172 height 29
type input "30.00%"
click at [723, 557] on div "Loan Details Lender Product Tier Total Asset Cost $100,000.00 Financed Amount $…" at bounding box center [571, 326] width 372 height 512
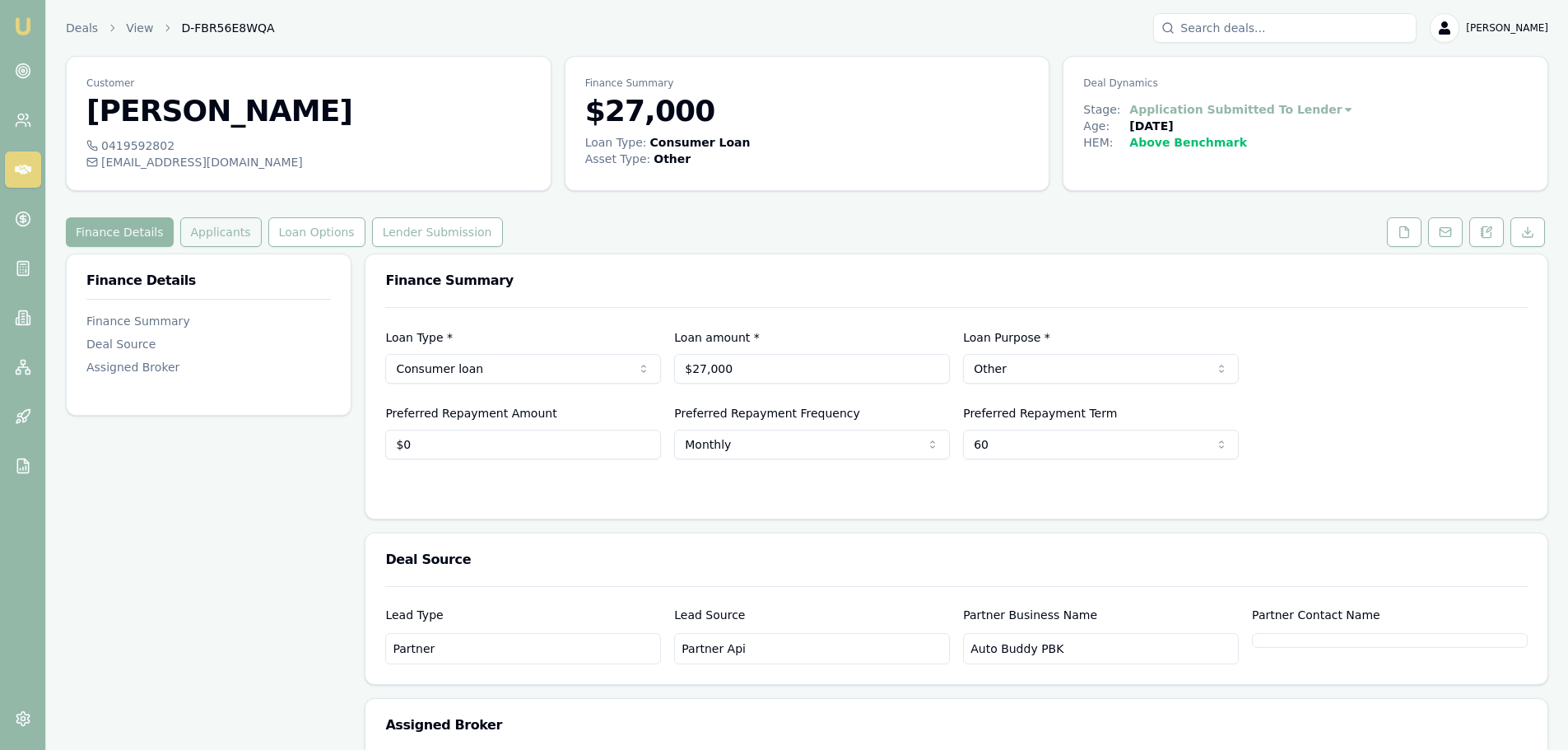
click at [213, 230] on button "Applicants" at bounding box center [221, 231] width 81 height 29
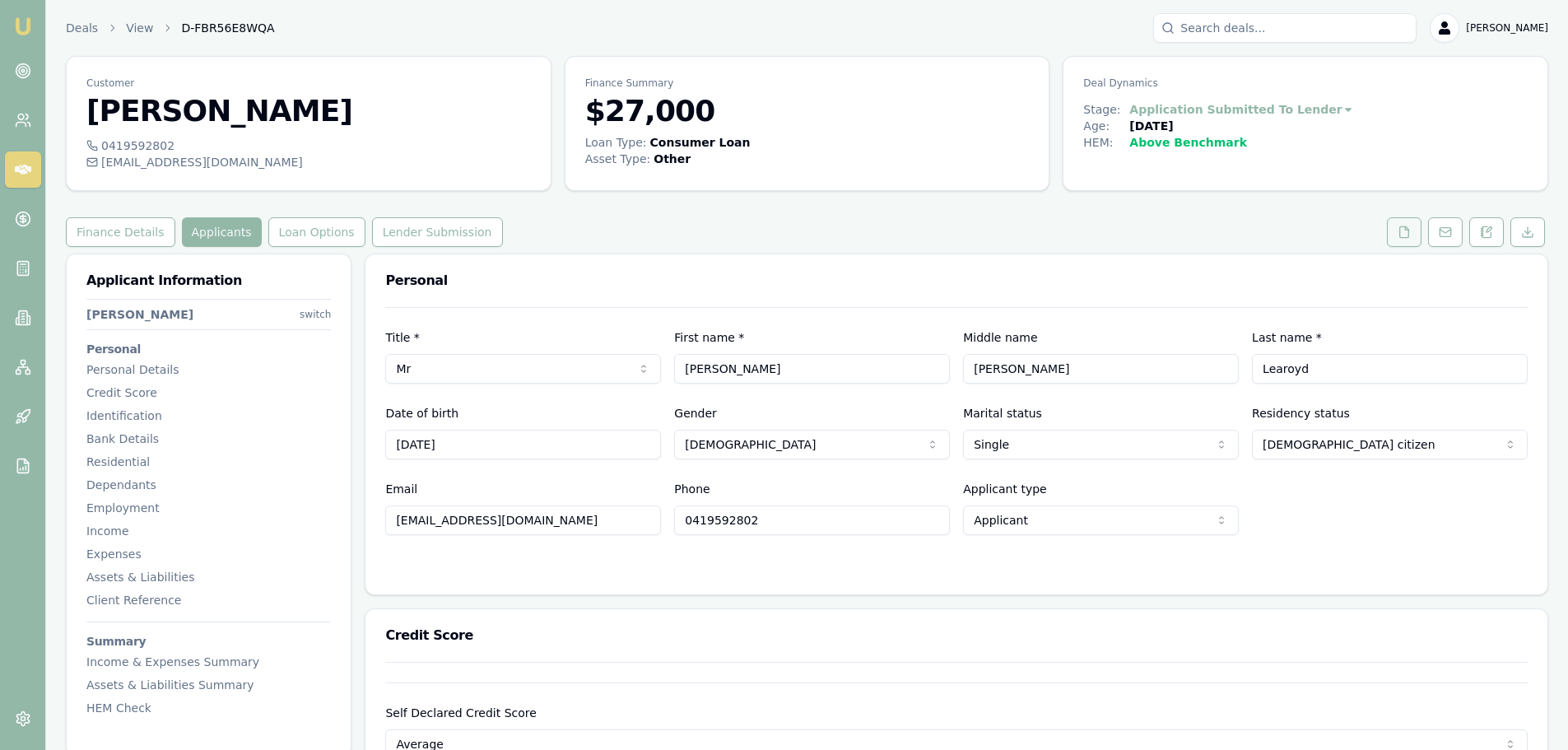
click at [1418, 224] on button at bounding box center [1404, 231] width 35 height 29
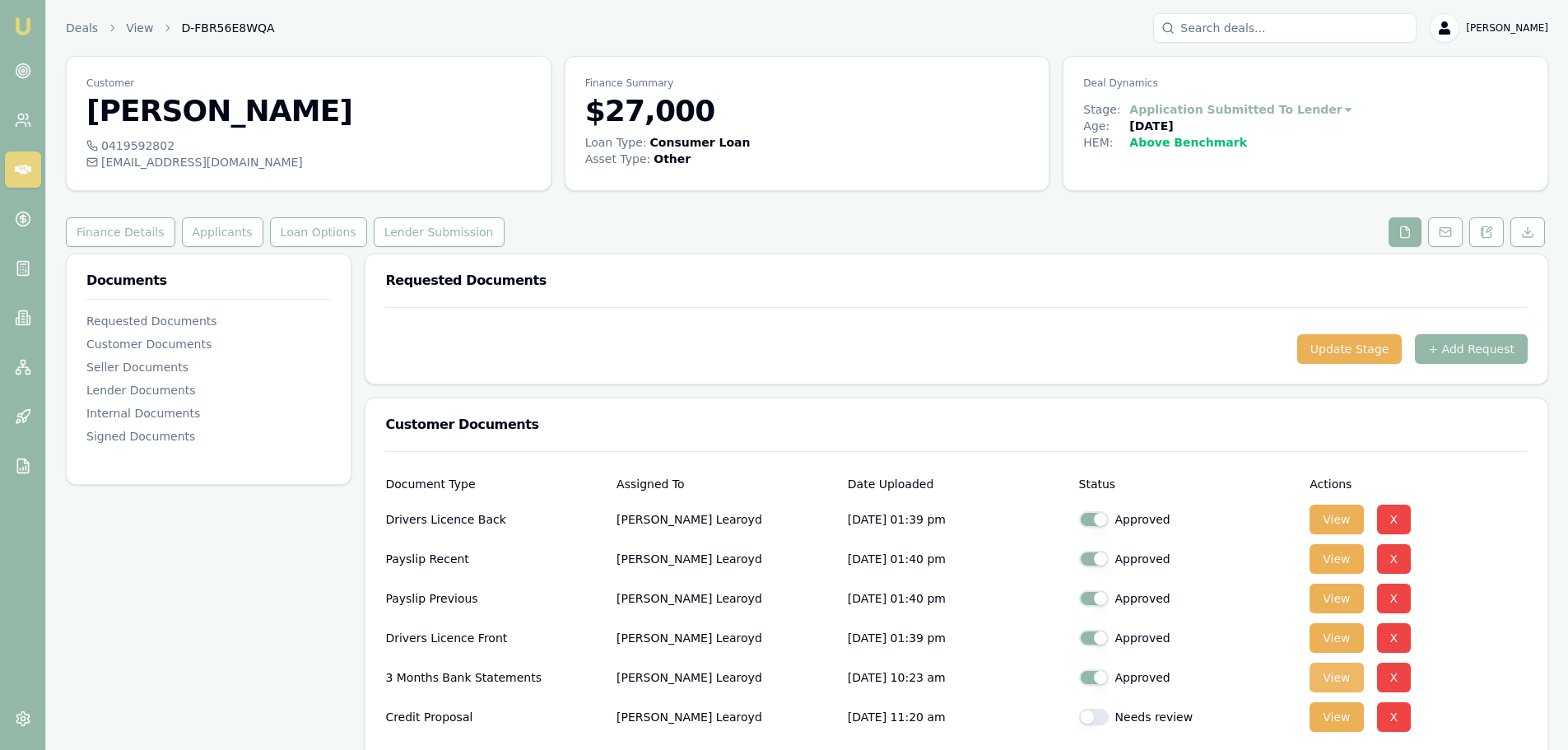
click at [1340, 673] on button "View" at bounding box center [1336, 677] width 54 height 29
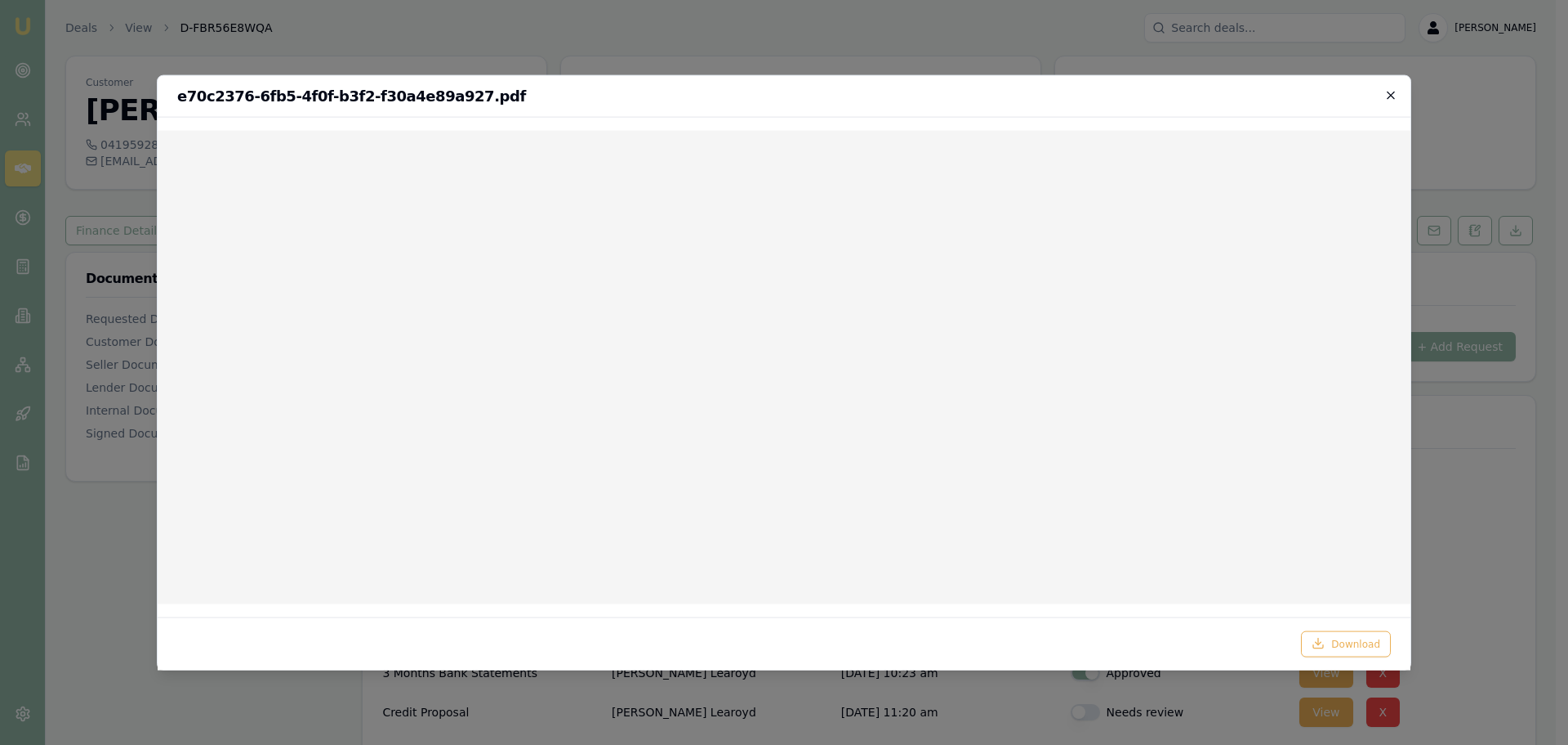
click at [1391, 90] on icon "button" at bounding box center [1391, 95] width 13 height 13
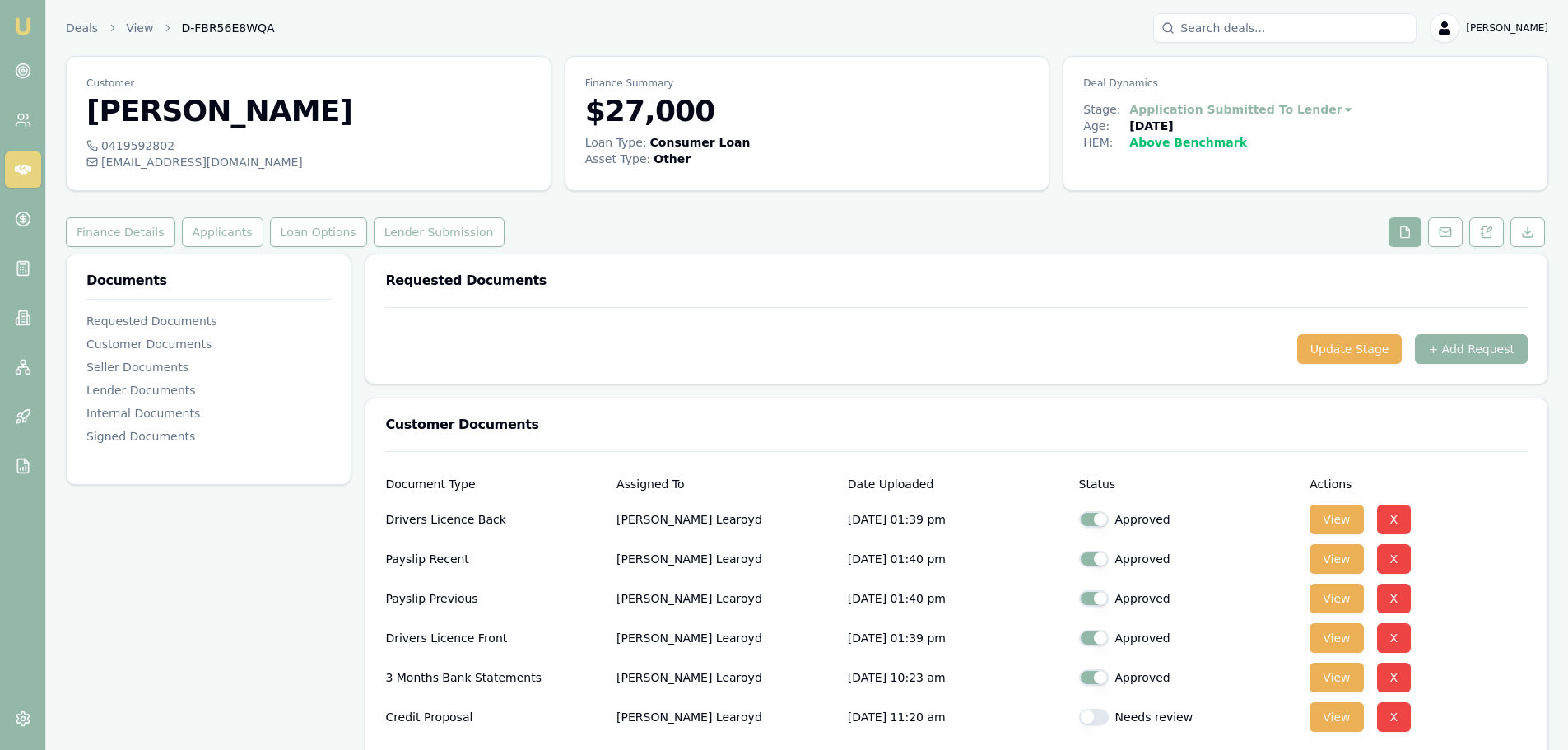
scroll to position [82, 0]
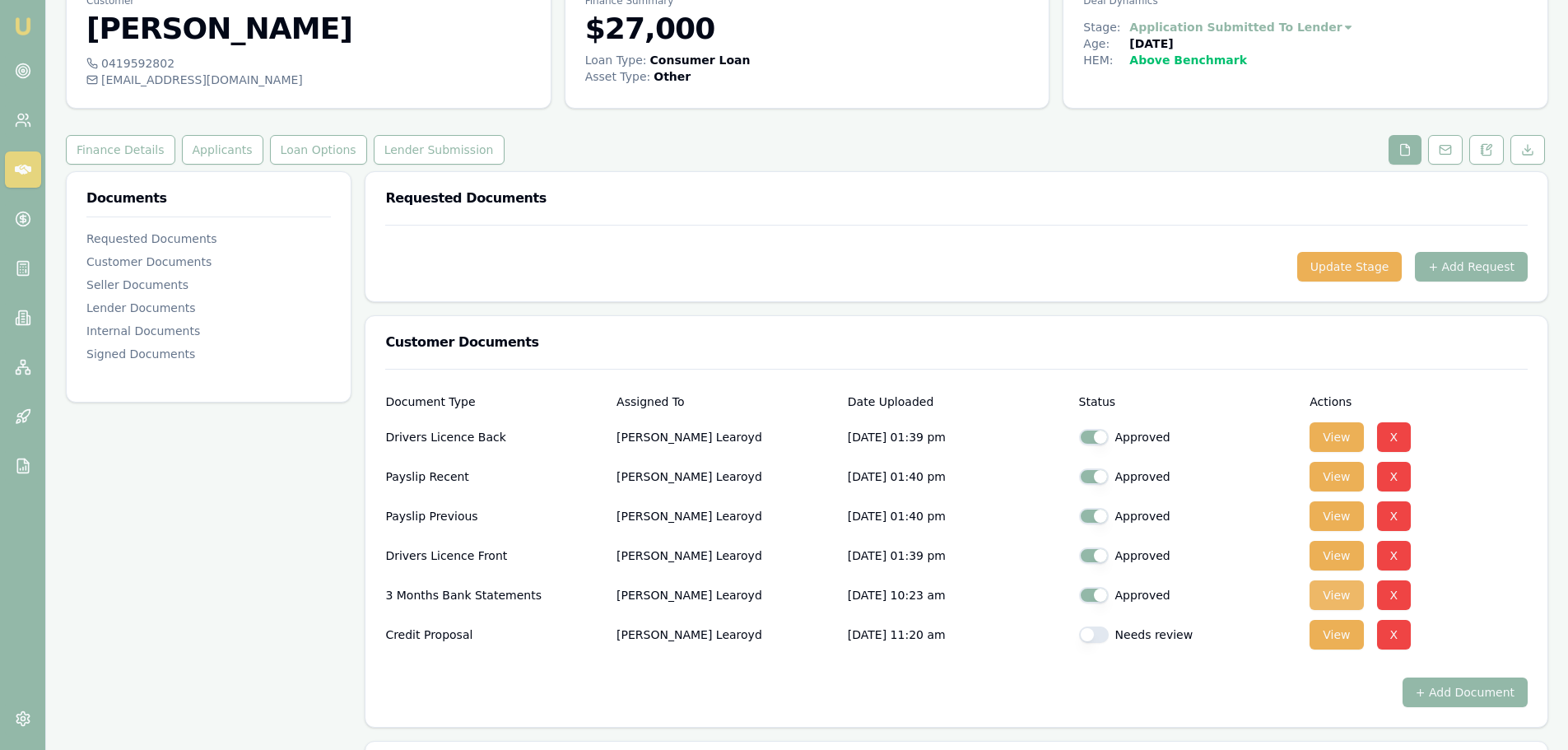
click at [1332, 589] on button "View" at bounding box center [1336, 595] width 54 height 29
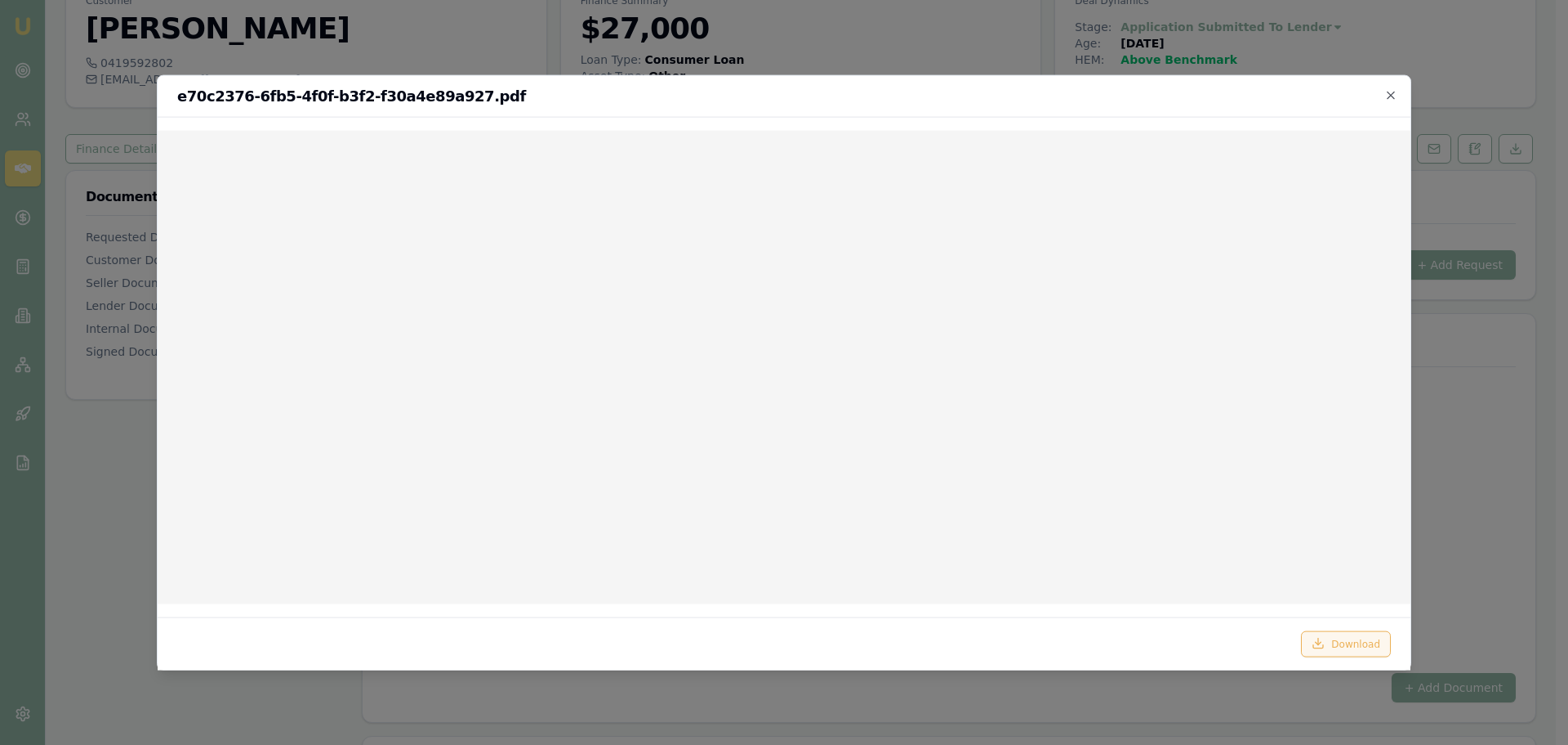
click at [1318, 639] on line at bounding box center [1318, 641] width 0 height 6
click at [1392, 90] on icon "button" at bounding box center [1391, 95] width 13 height 13
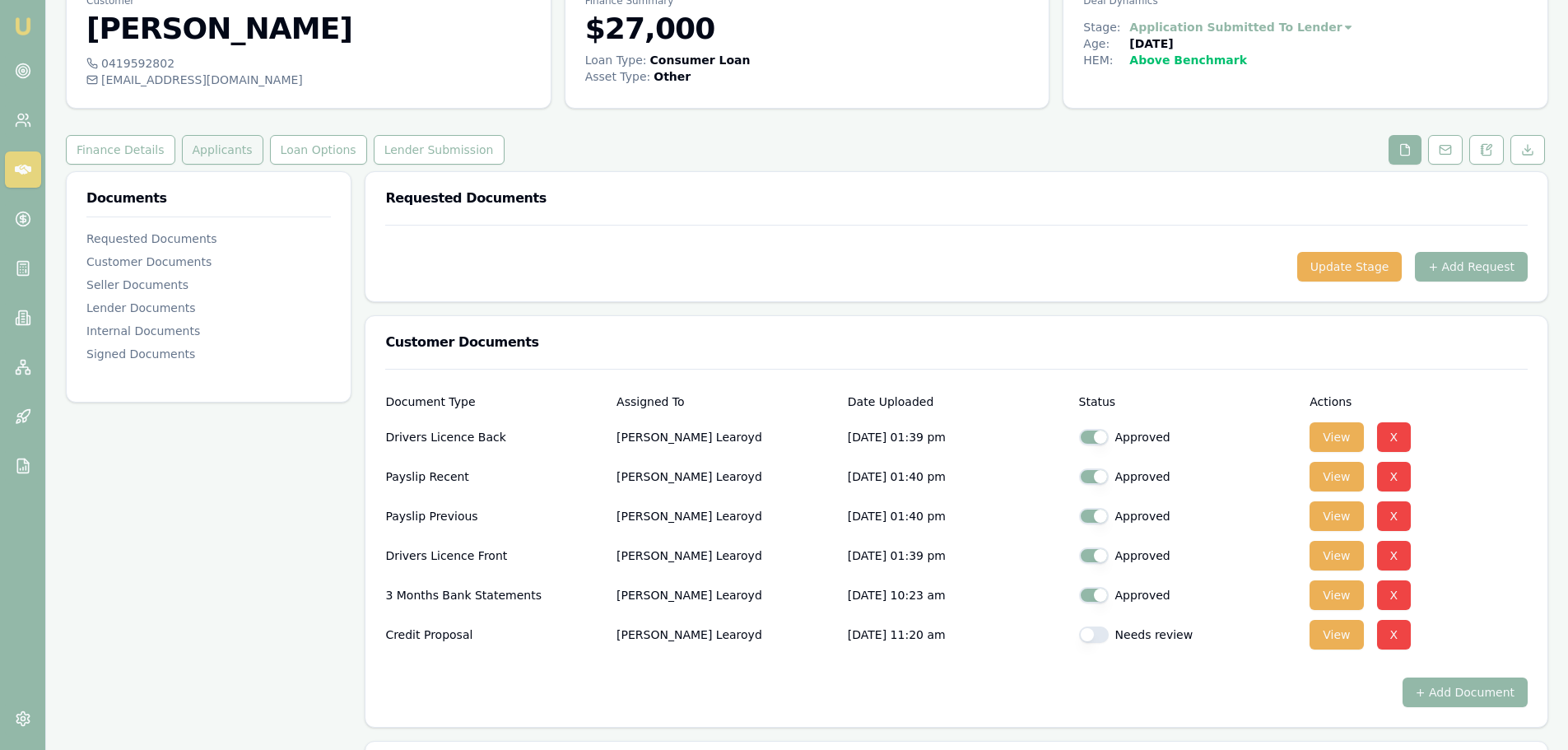
click at [182, 142] on button "Applicants" at bounding box center [222, 149] width 81 height 29
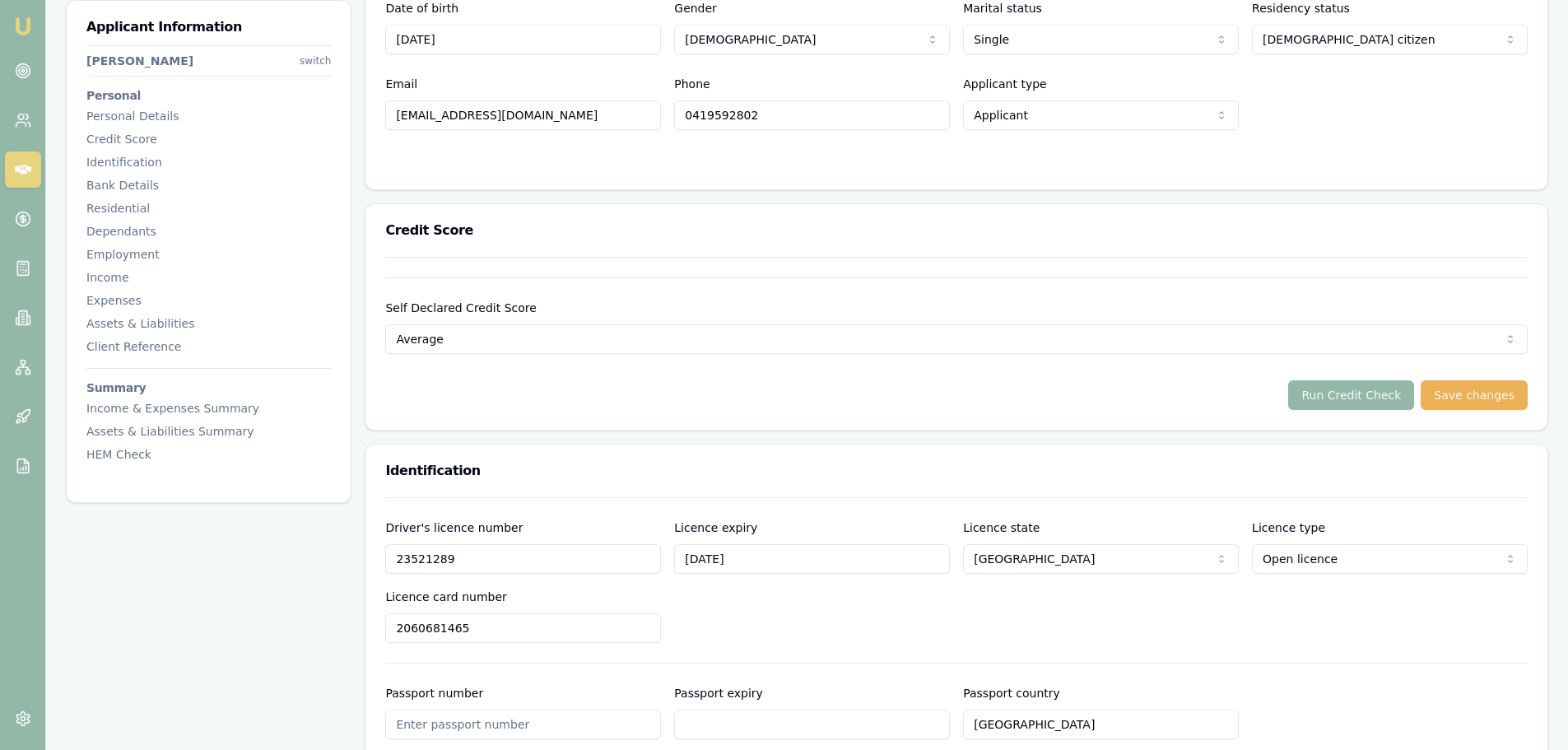
scroll to position [412, 0]
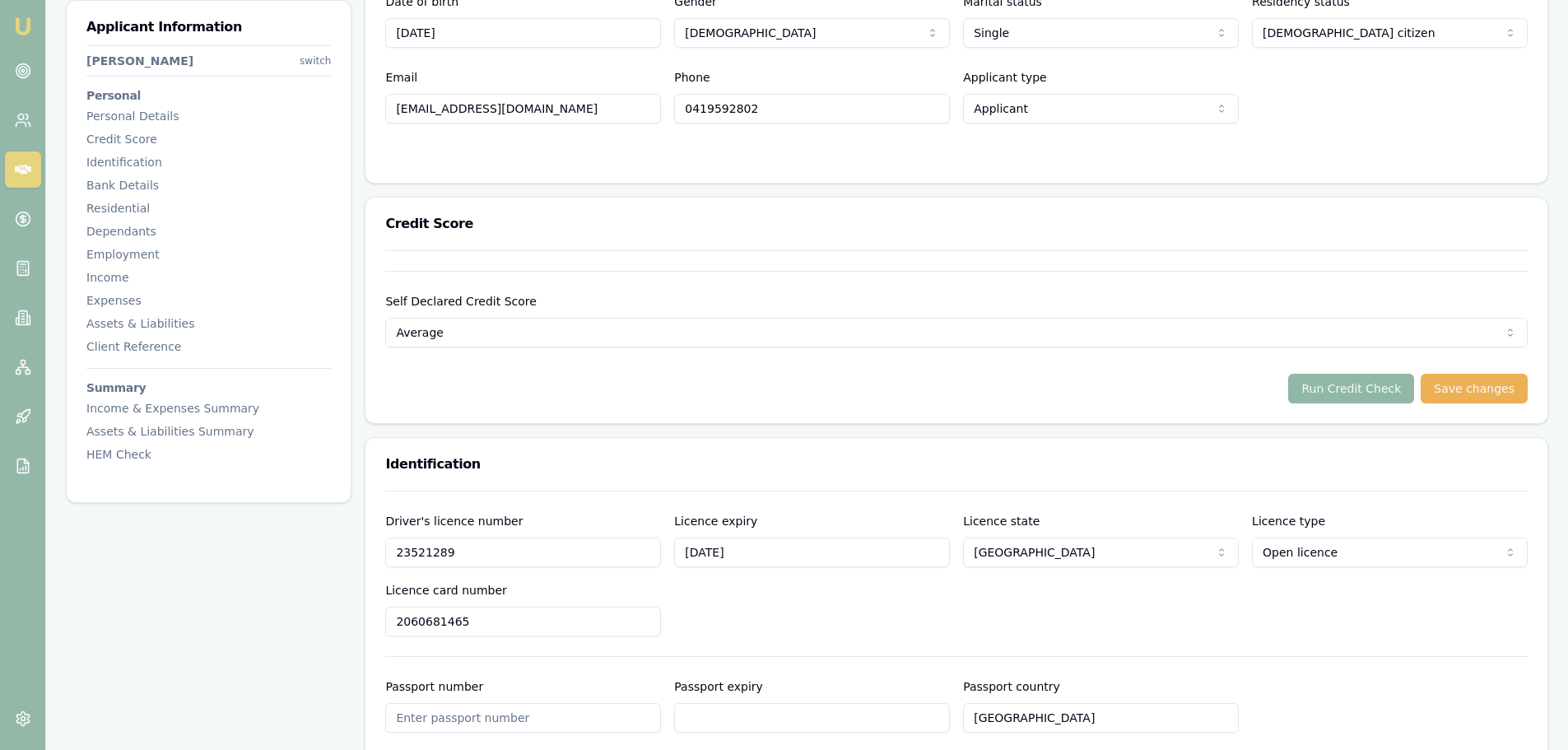
click at [1373, 386] on button "Run Credit Check" at bounding box center [1350, 388] width 126 height 29
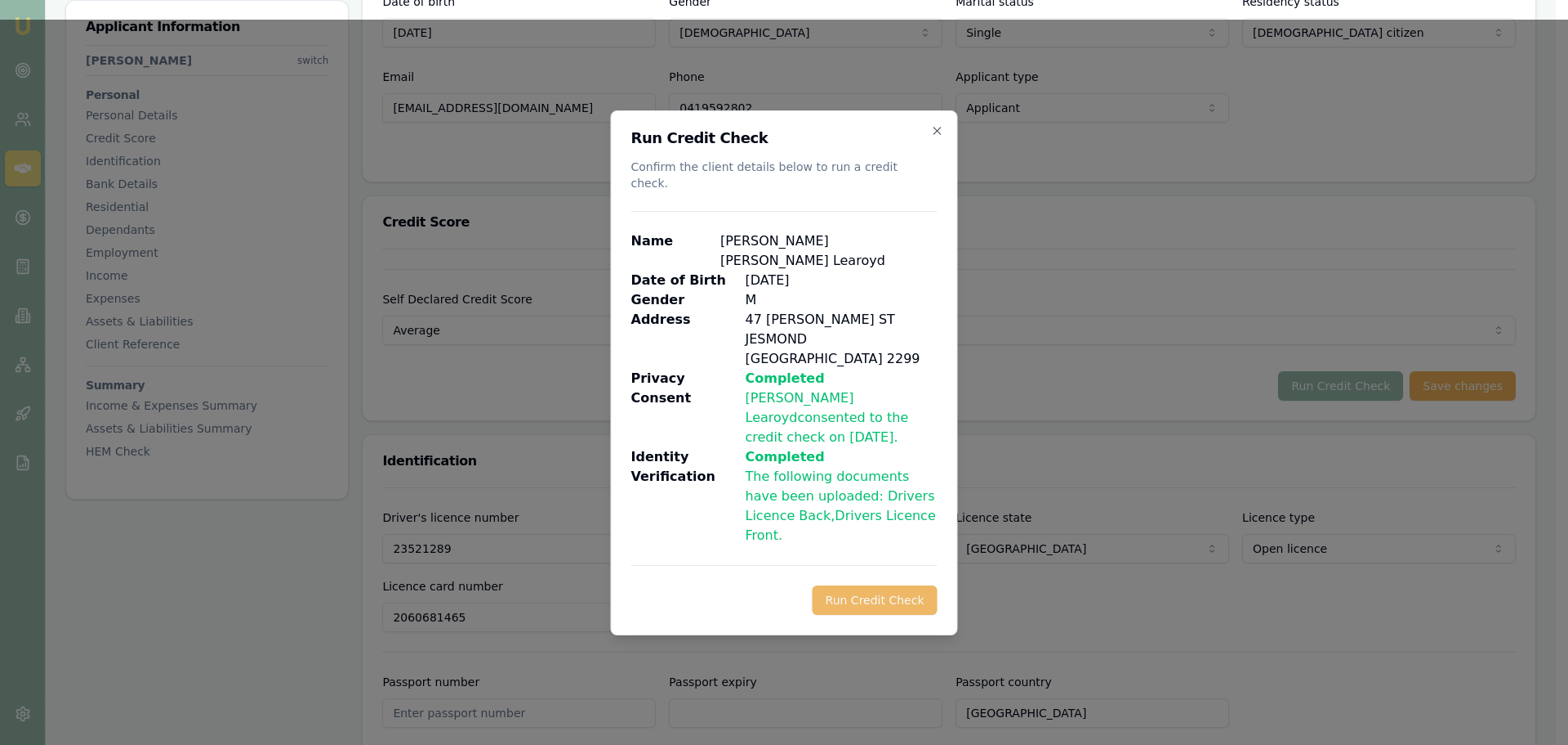
click at [874, 585] on button "Run Credit Check" at bounding box center [875, 600] width 125 height 29
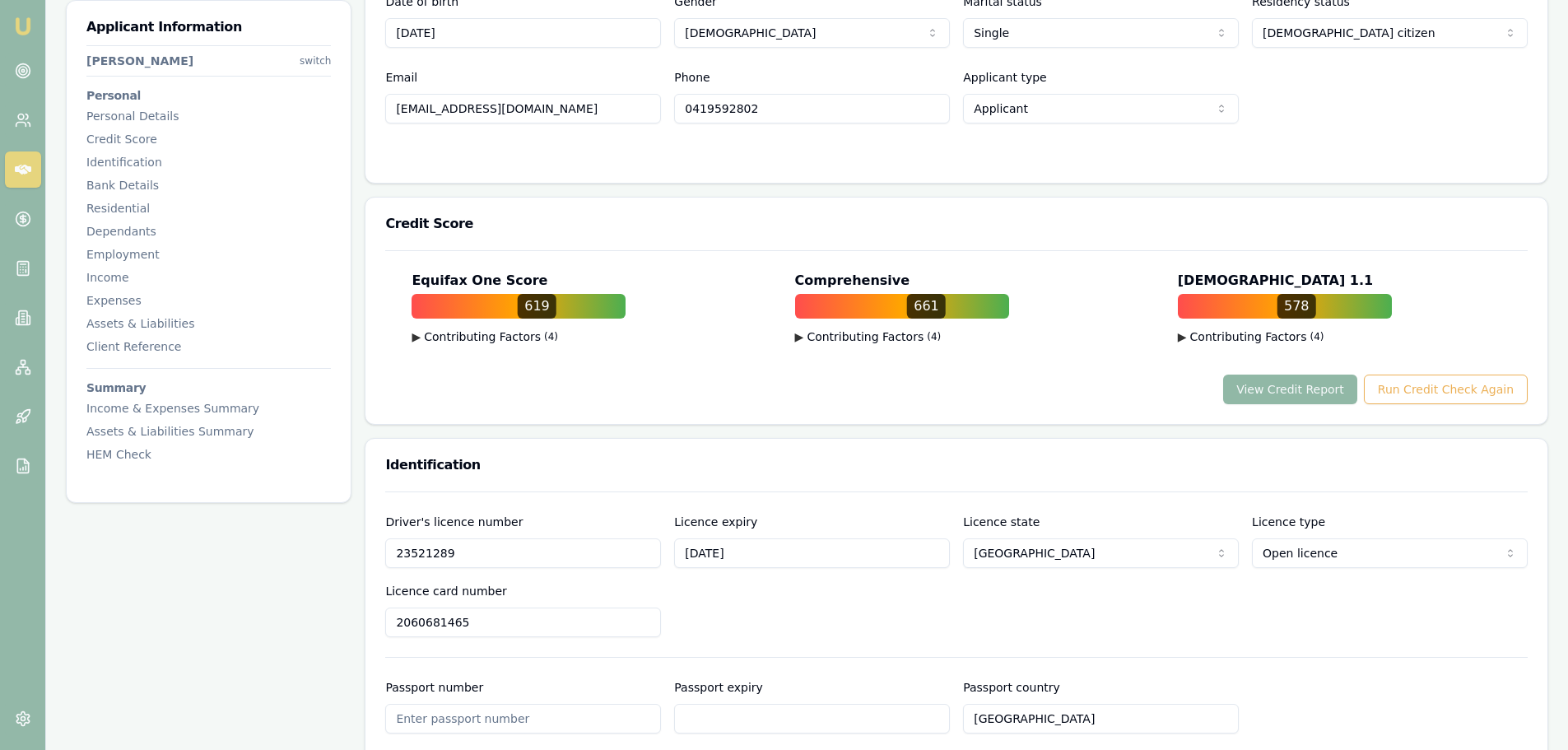
click at [1294, 394] on button "View Credit Report" at bounding box center [1290, 388] width 134 height 29
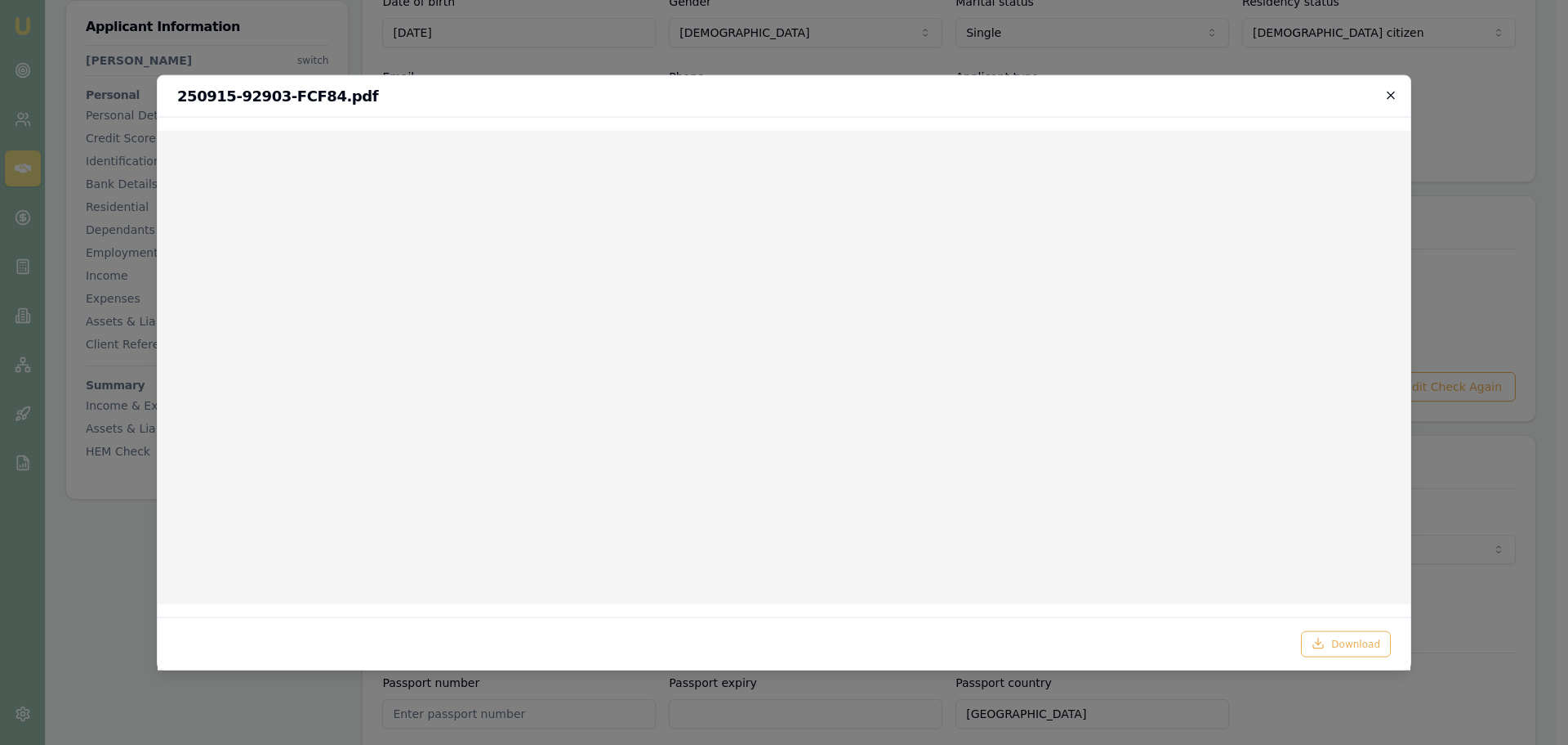
click at [1390, 90] on icon "button" at bounding box center [1391, 95] width 13 height 13
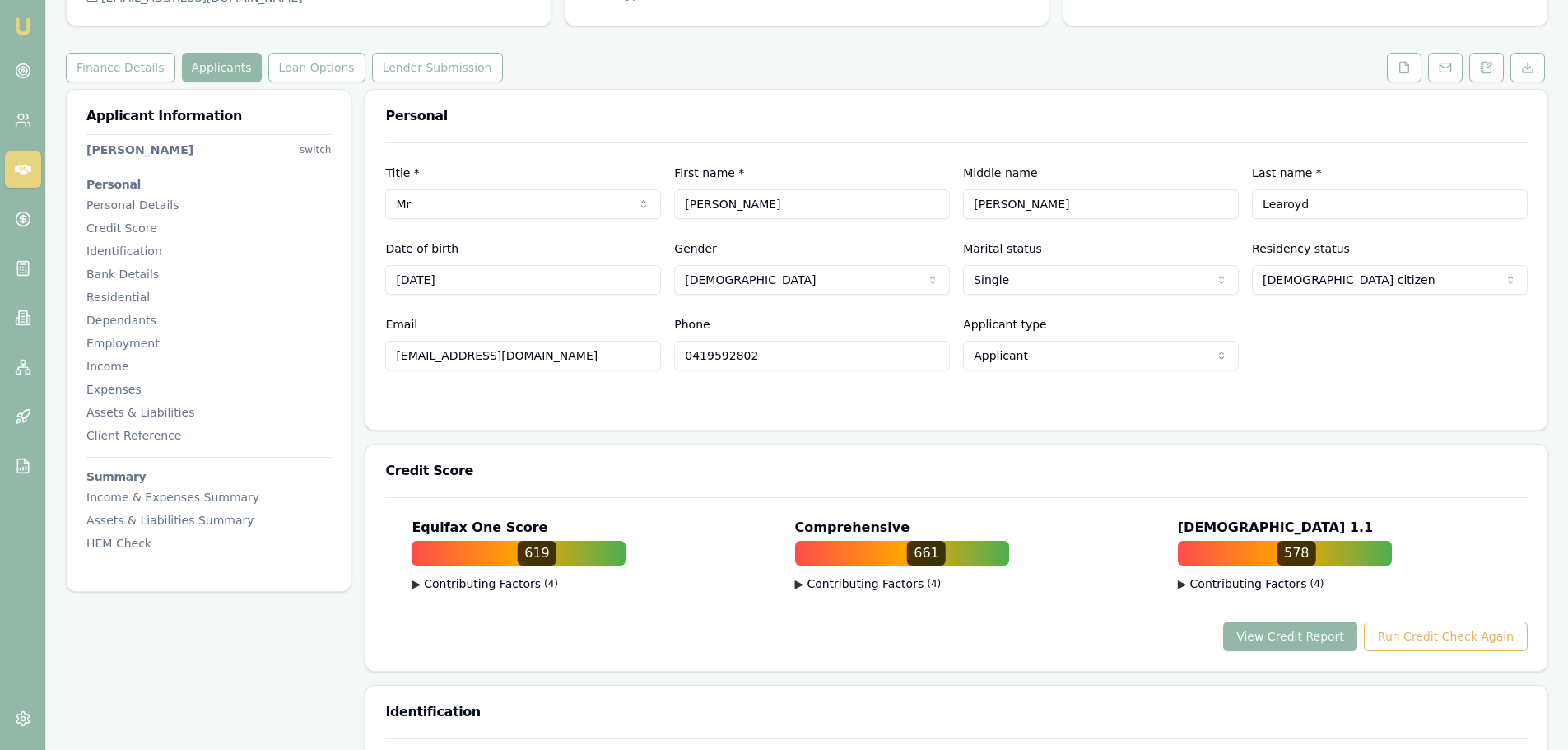
scroll to position [0, 0]
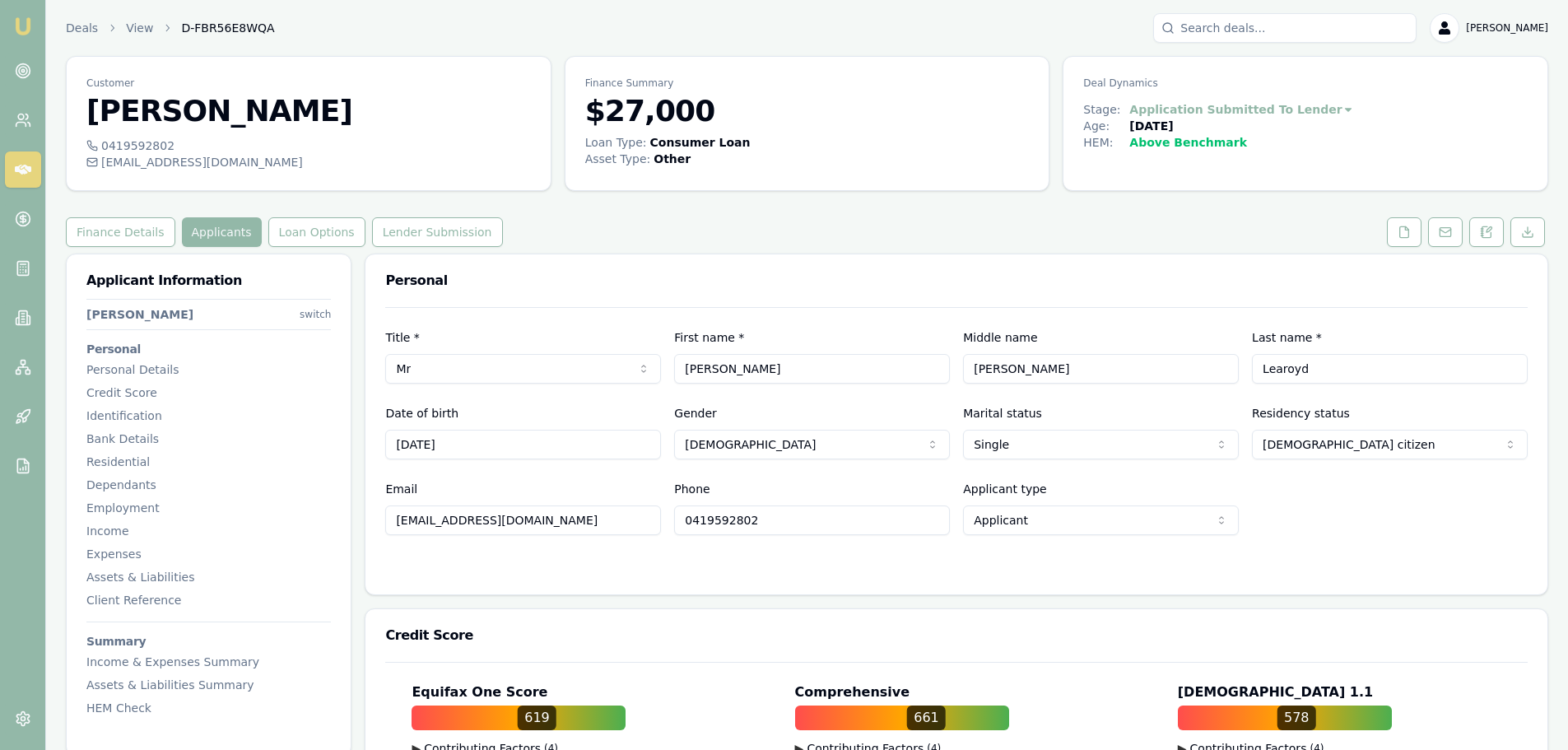
click at [730, 283] on h3 "Personal" at bounding box center [955, 280] width 1142 height 13
click at [1403, 233] on icon at bounding box center [1404, 232] width 13 height 13
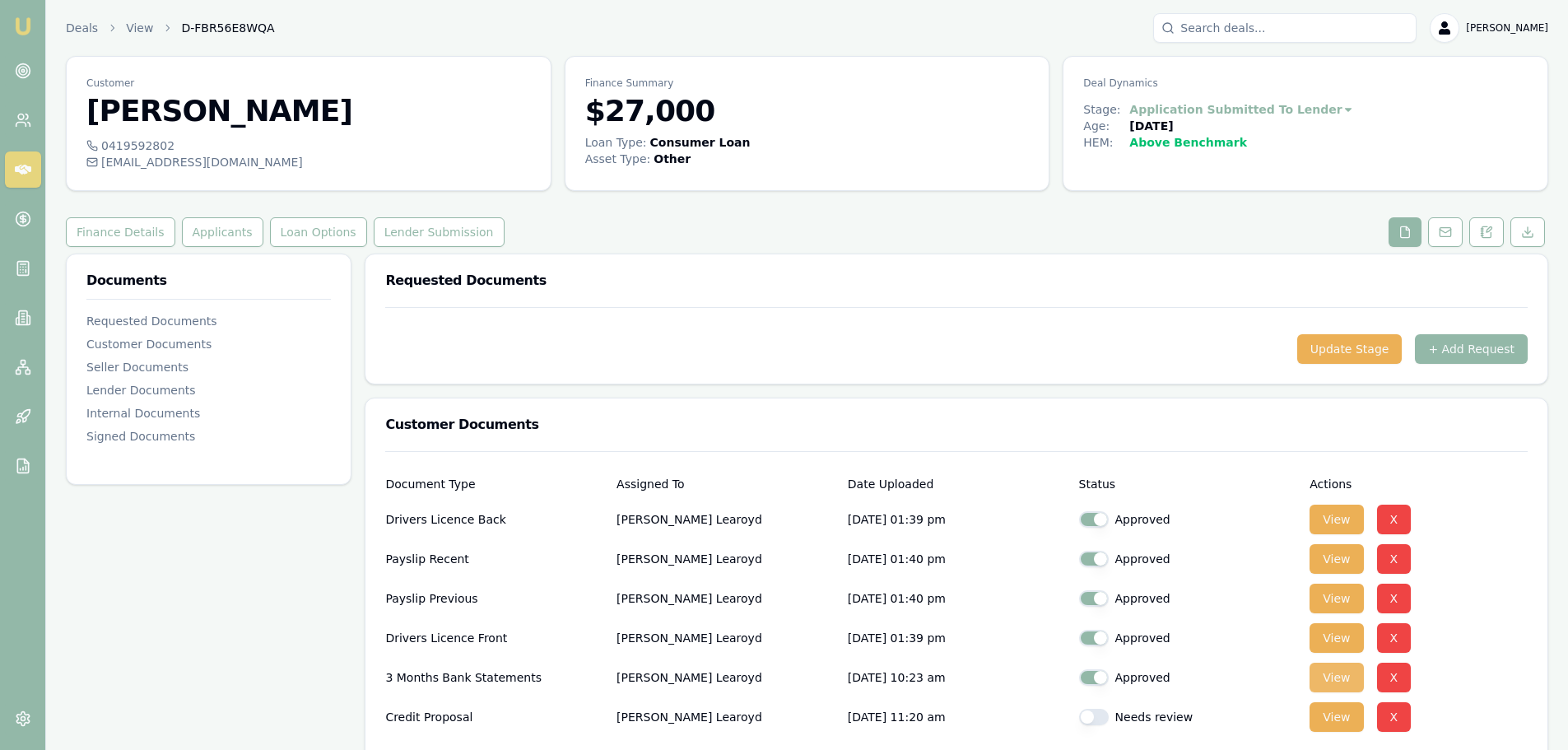
click at [1326, 672] on button "View" at bounding box center [1336, 677] width 54 height 29
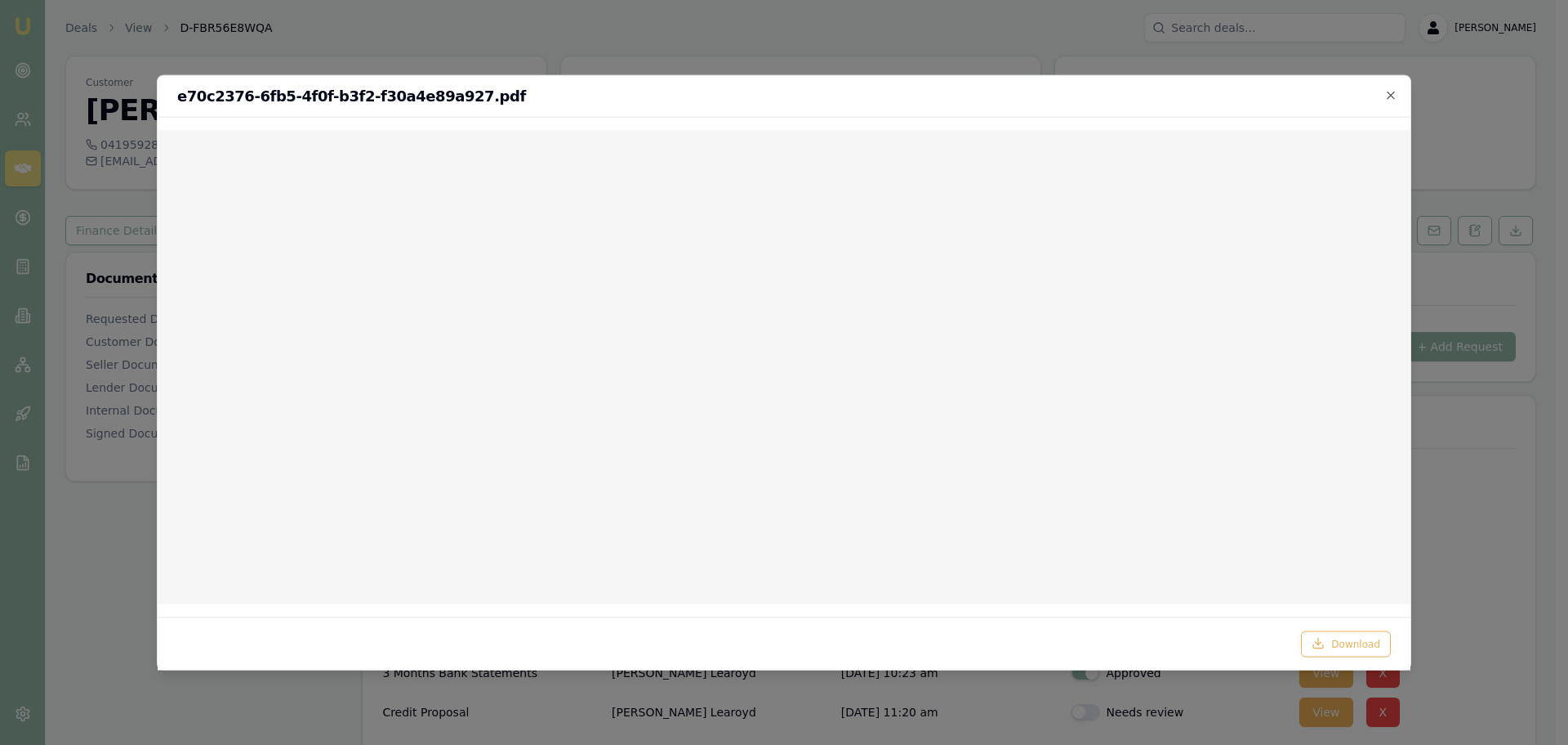
click at [1396, 92] on icon "button" at bounding box center [1391, 95] width 13 height 13
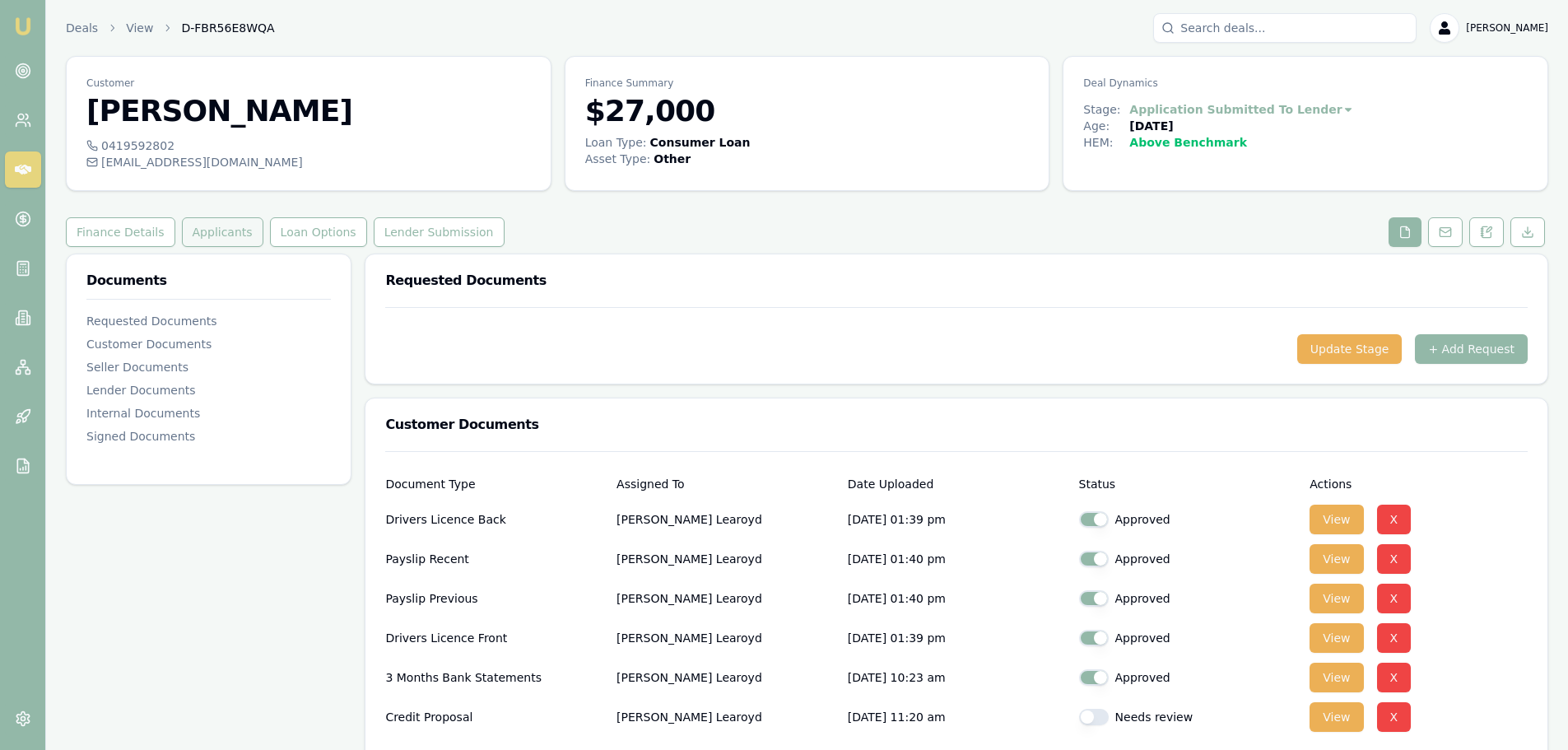
click at [183, 230] on button "Applicants" at bounding box center [222, 231] width 81 height 29
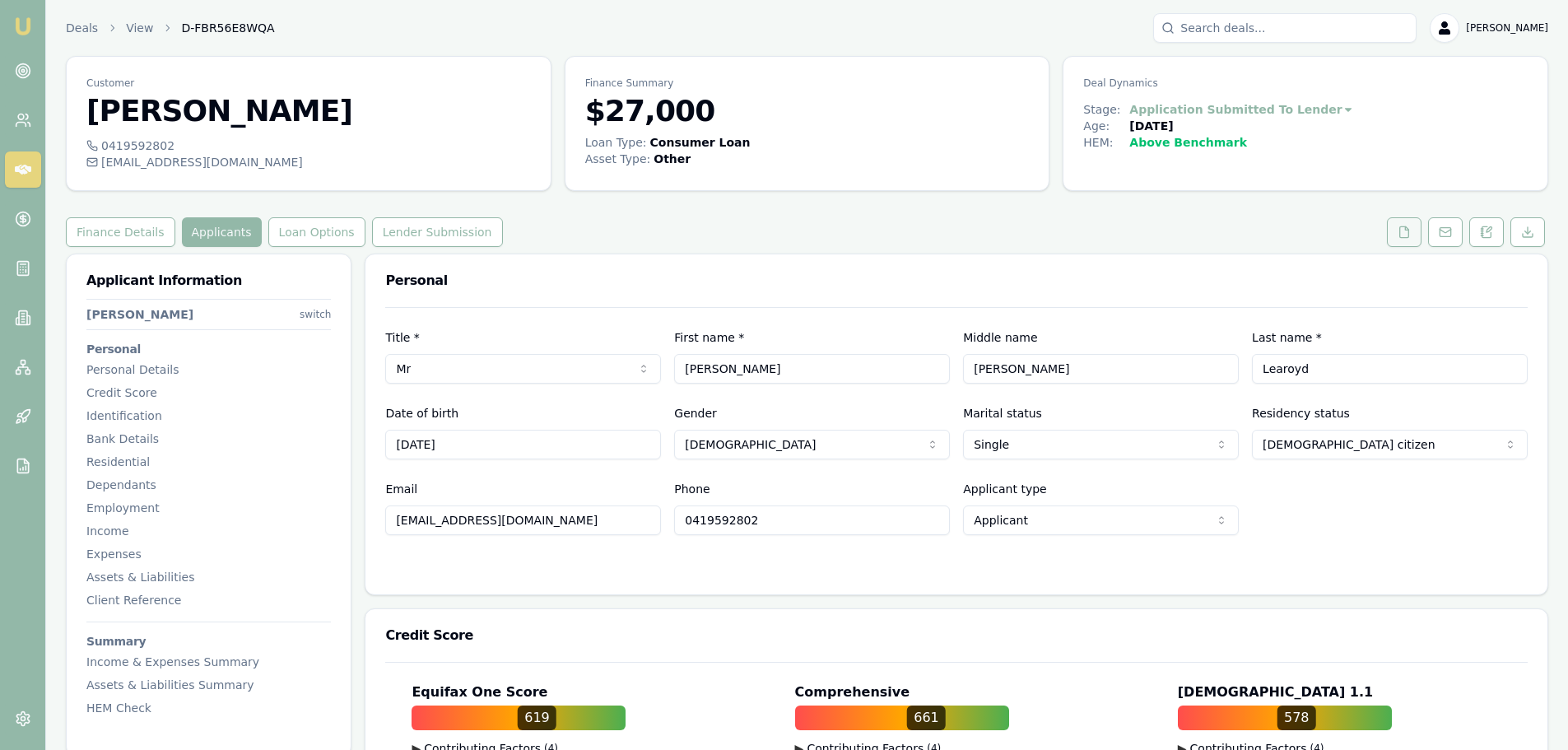
click at [1400, 227] on icon at bounding box center [1405, 231] width 9 height 11
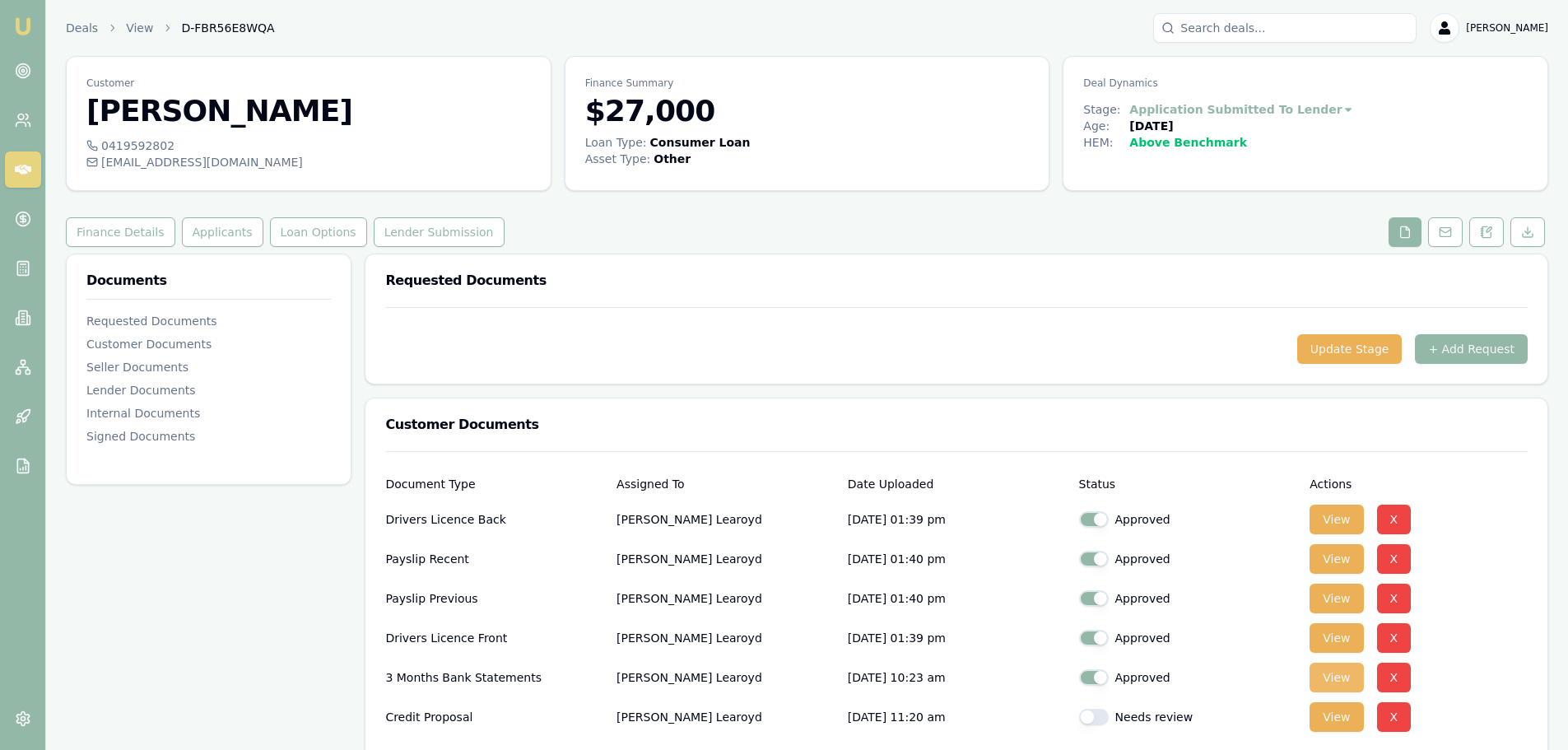
click at [1346, 677] on button "View" at bounding box center [1336, 677] width 54 height 29
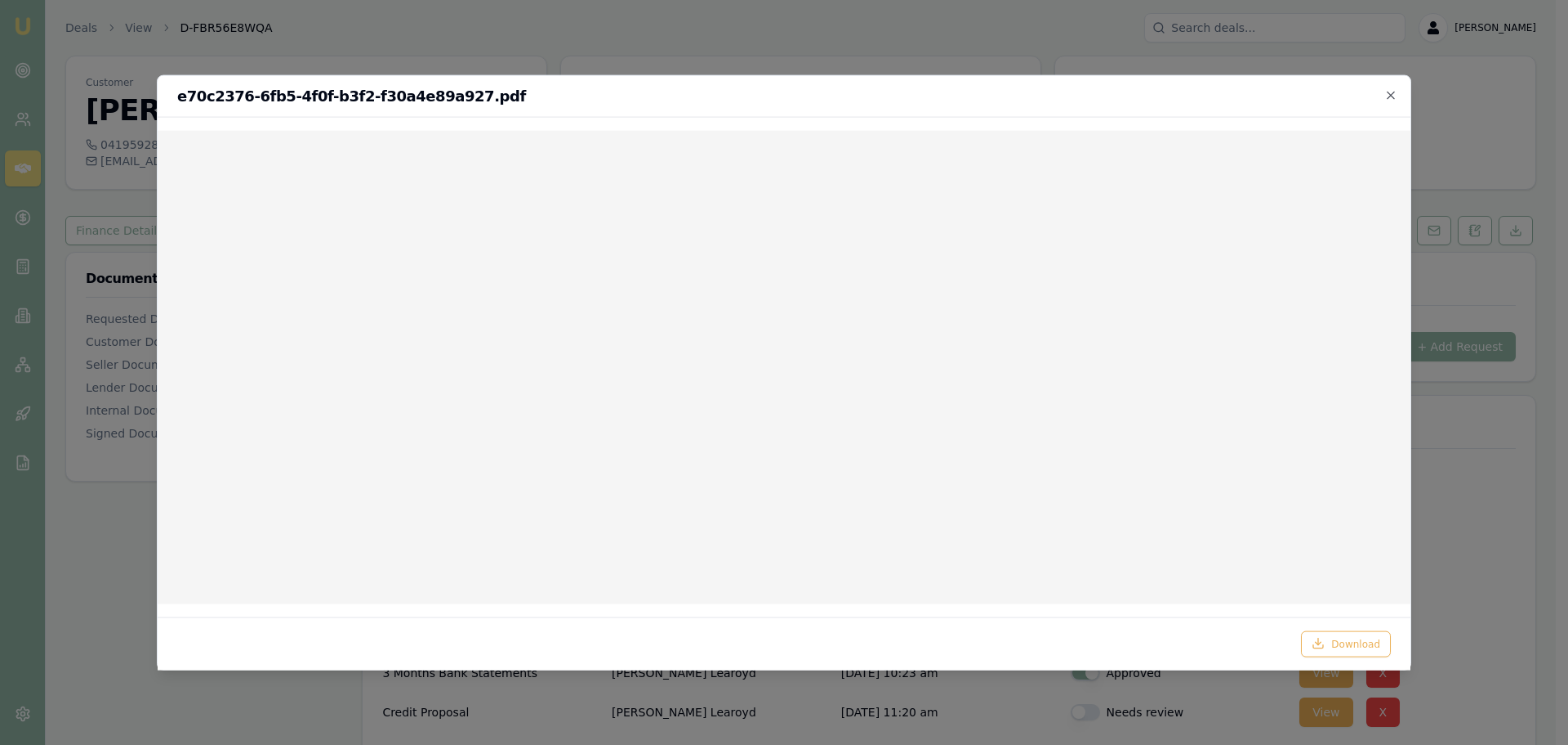
click at [1382, 92] on h2 "e70c2376-6fb5-4f0f-b3f2-f30a4e89a927.pdf" at bounding box center [784, 96] width 1214 height 15
click at [1390, 96] on icon "button" at bounding box center [1391, 95] width 13 height 13
